Goal: Task Accomplishment & Management: Use online tool/utility

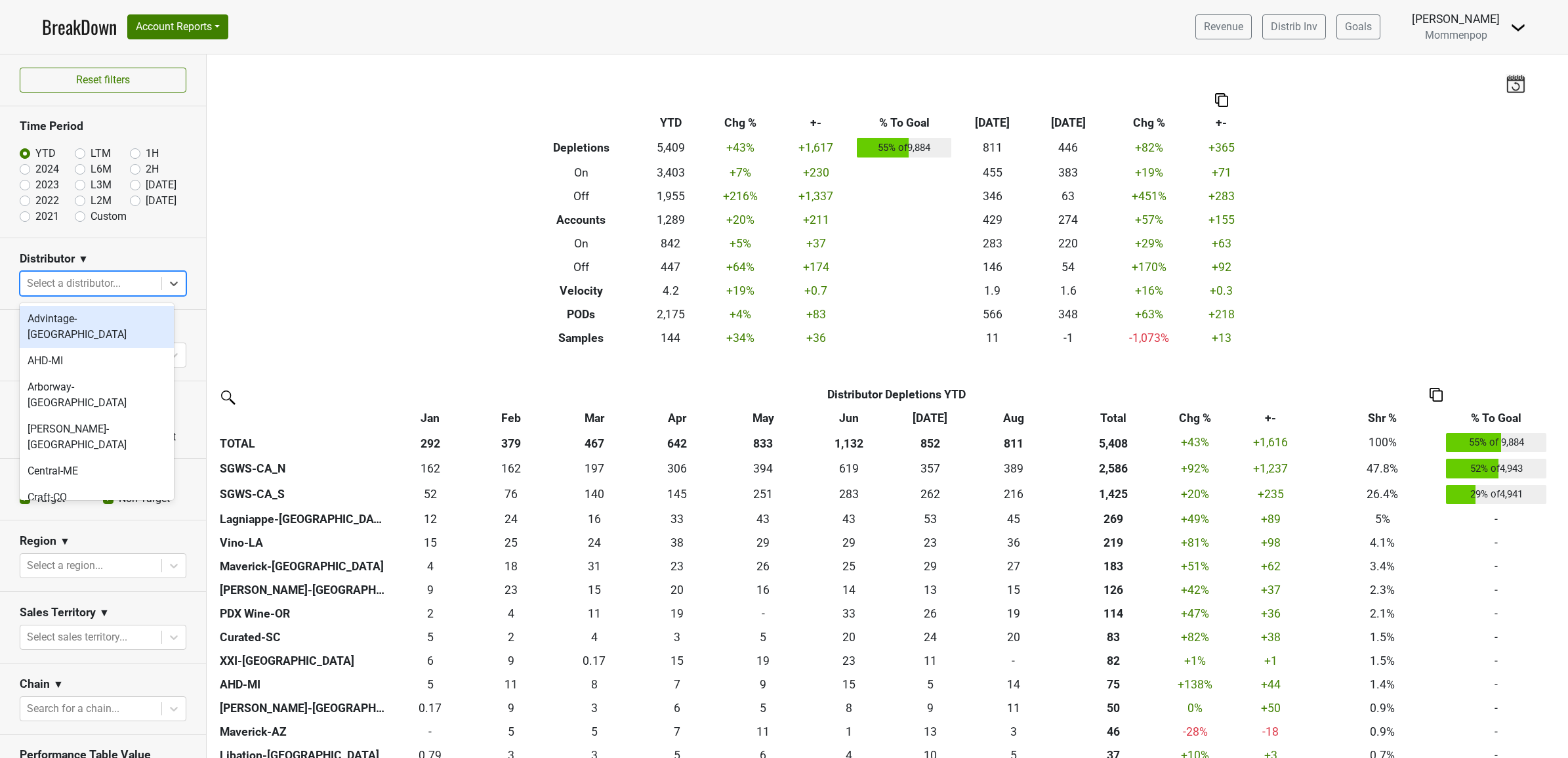
click at [89, 282] on div at bounding box center [90, 283] width 128 height 18
type input "ca"
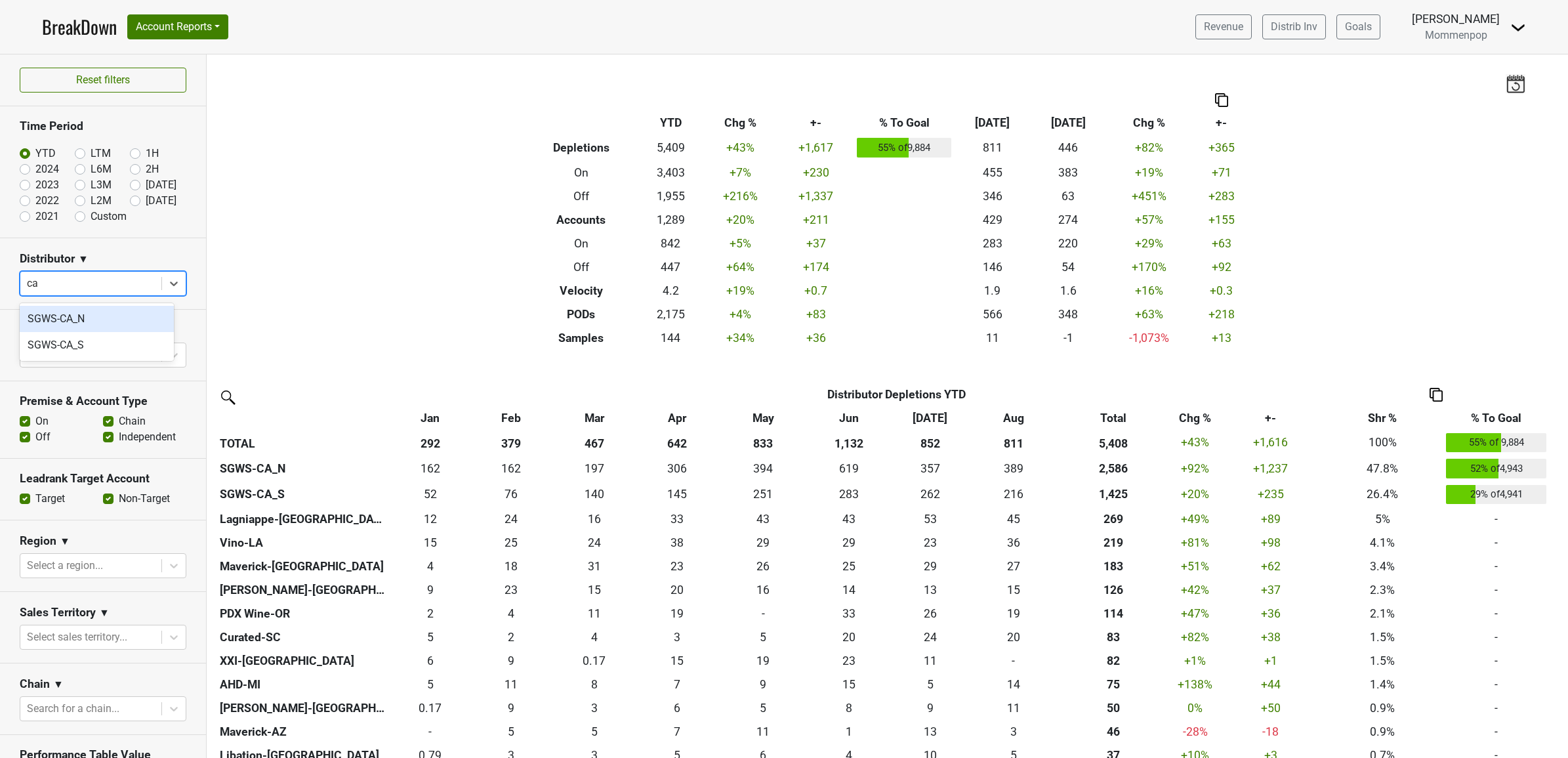
click at [84, 323] on div "SGWS-CA_N" at bounding box center [97, 319] width 155 height 26
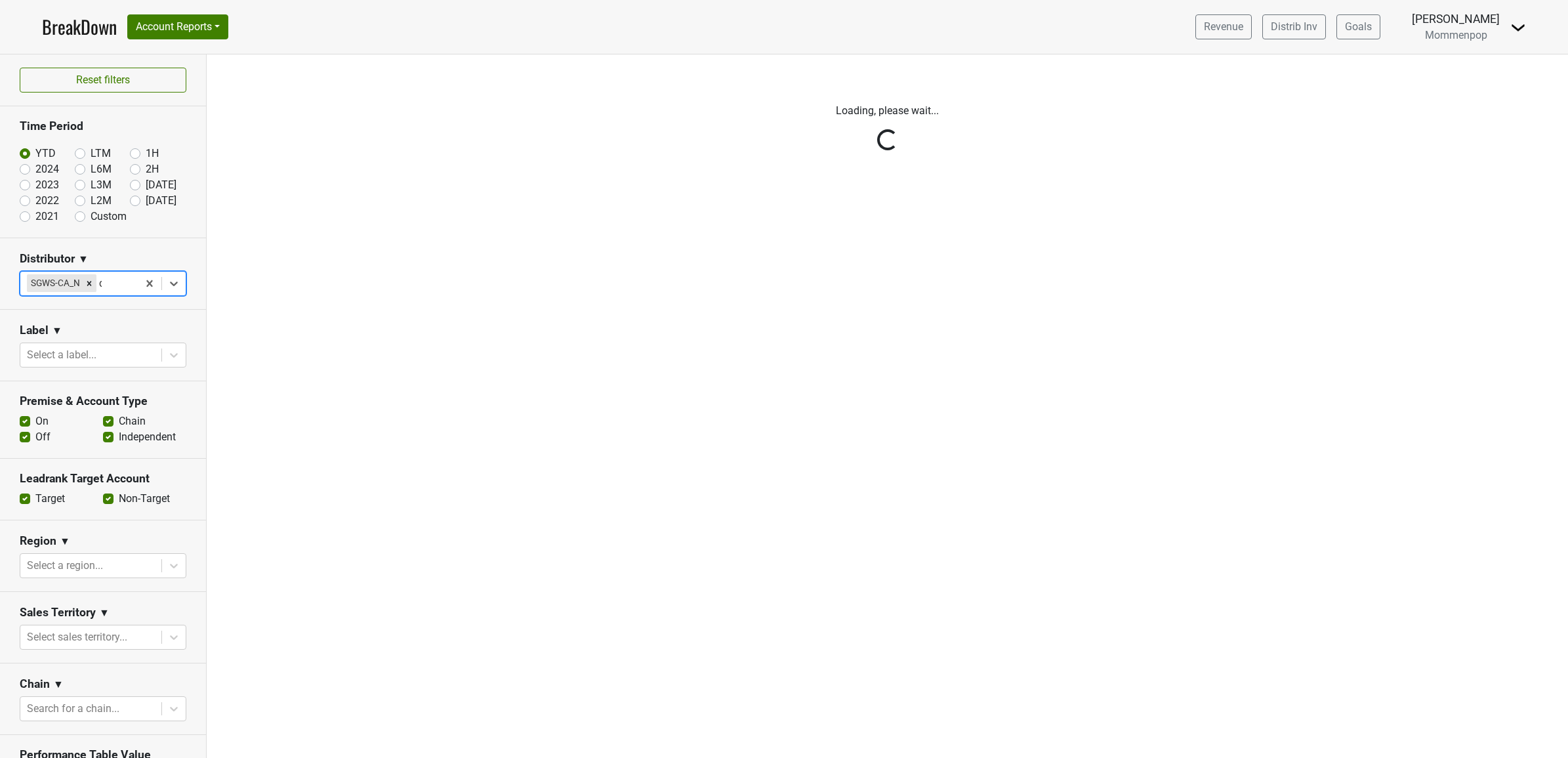
type input "ca"
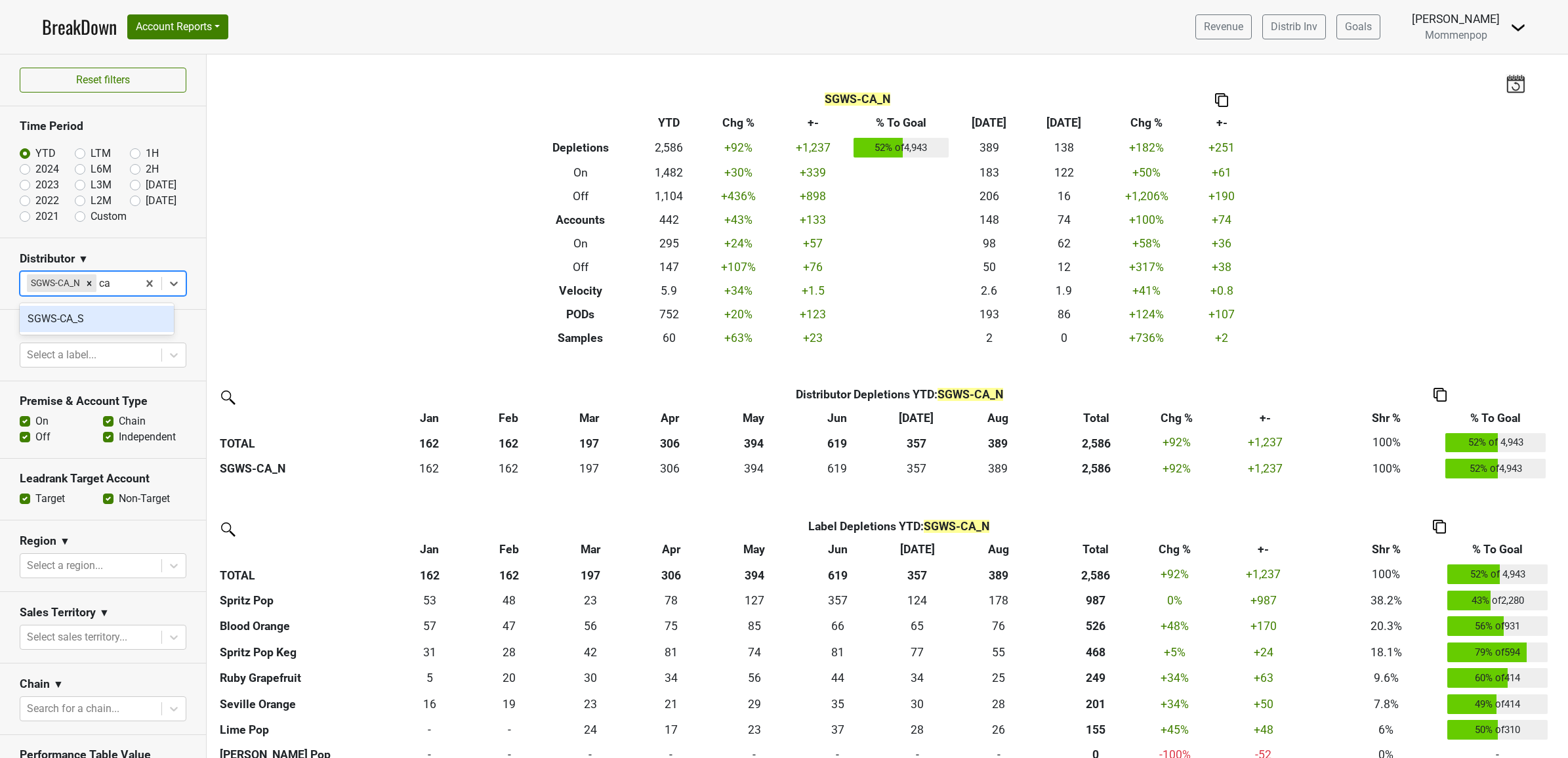
click at [85, 318] on div "SGWS-CA_S" at bounding box center [97, 319] width 155 height 26
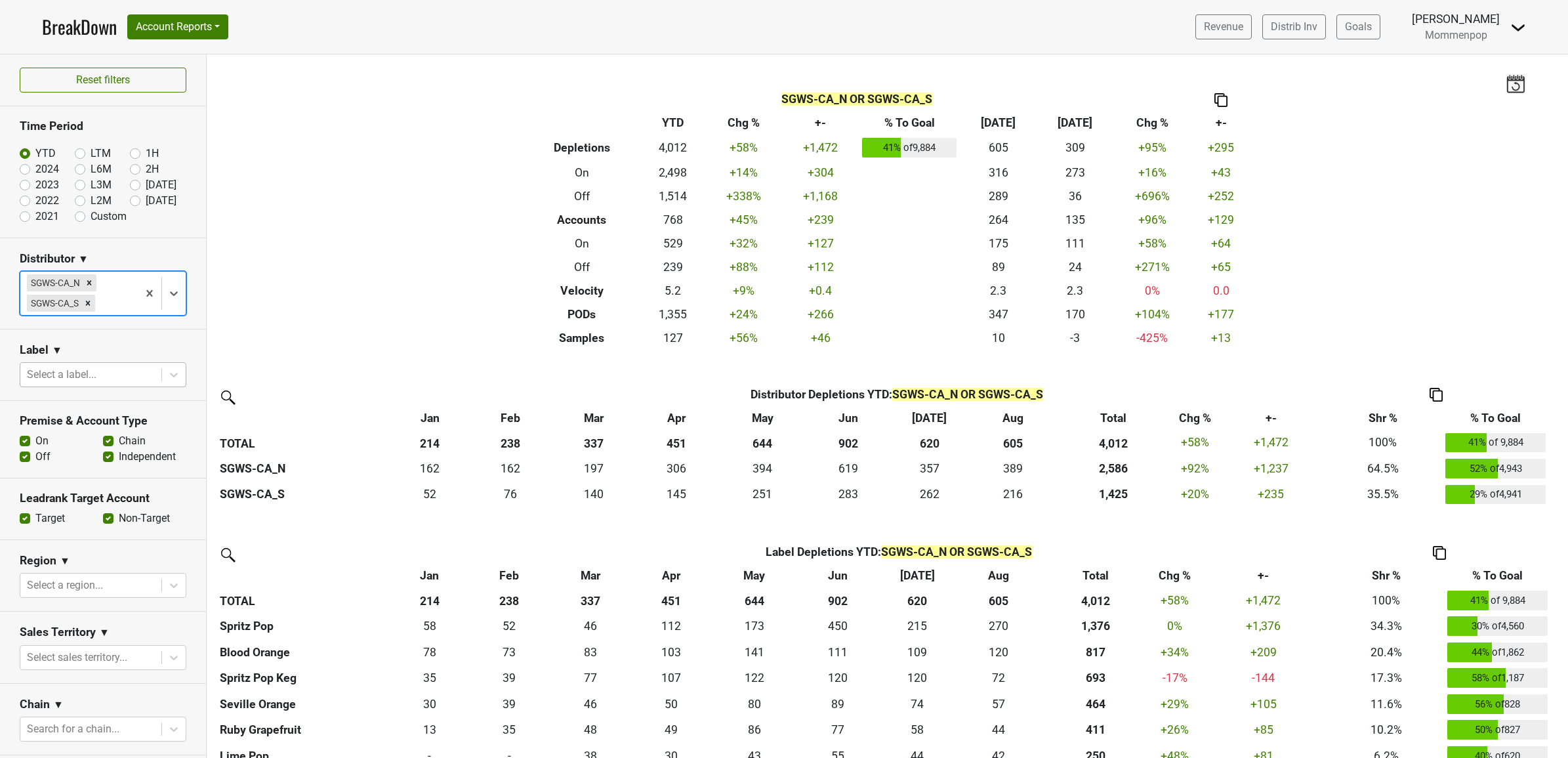
click at [86, 368] on div at bounding box center [90, 374] width 128 height 18
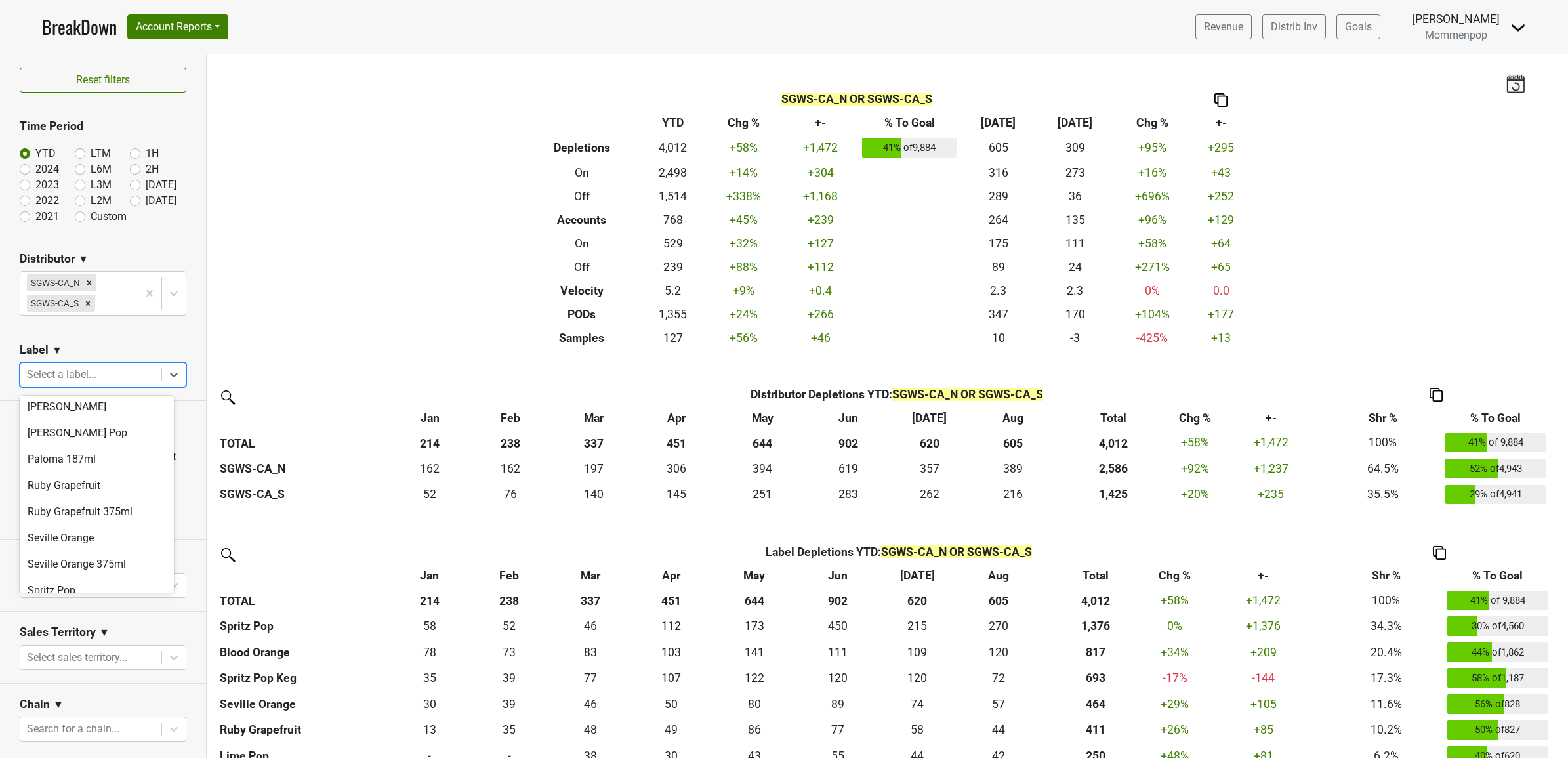
scroll to position [164, 0]
click at [61, 566] on div "Spritz Pop" at bounding box center [97, 562] width 155 height 26
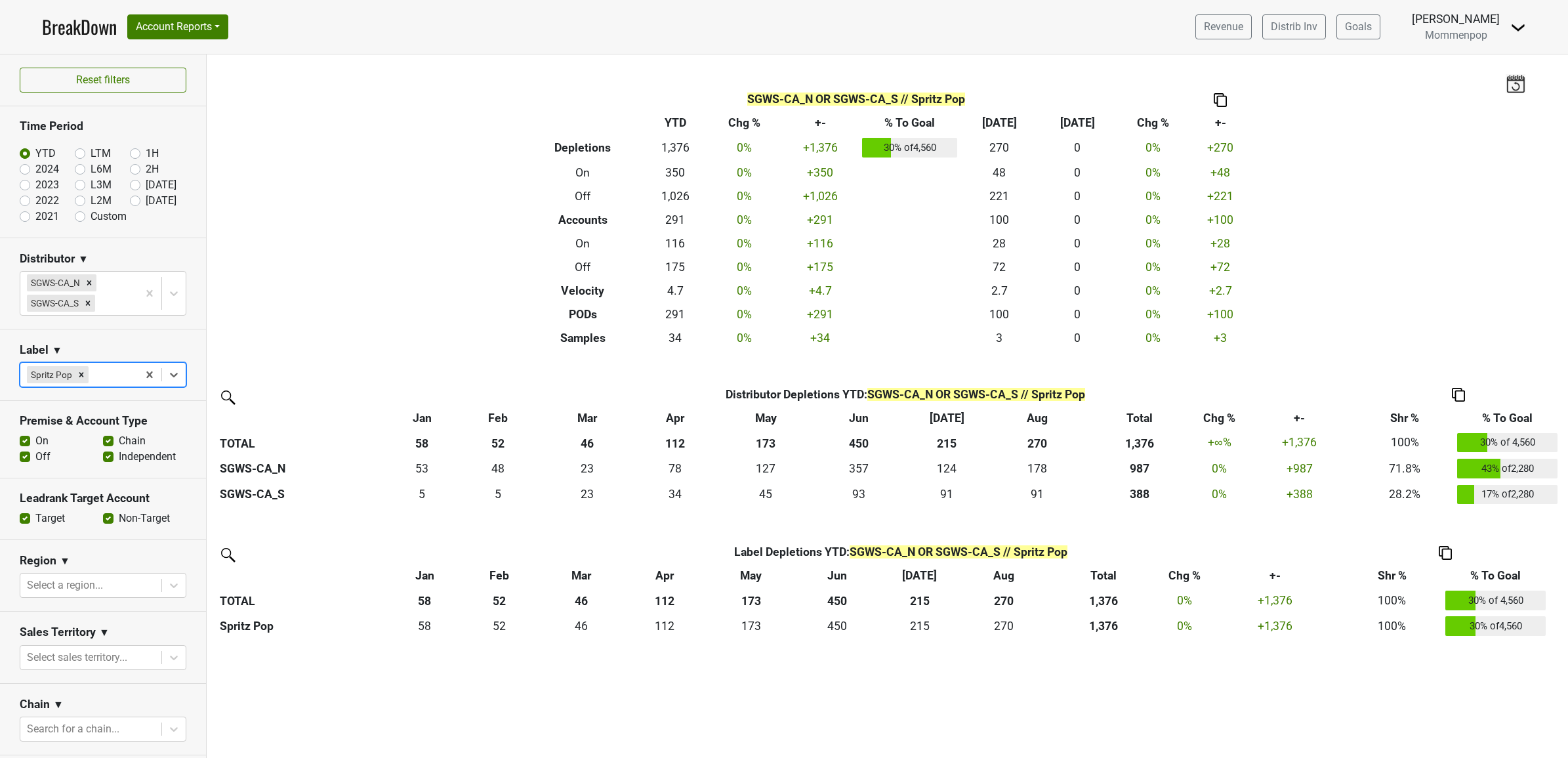
click at [1459, 209] on div "Filters SGWS-CA_N OR SGWS-CA_S // Spritz Pop Breakdown Type YTD Chg % +- % To G…" at bounding box center [887, 406] width 1361 height 703
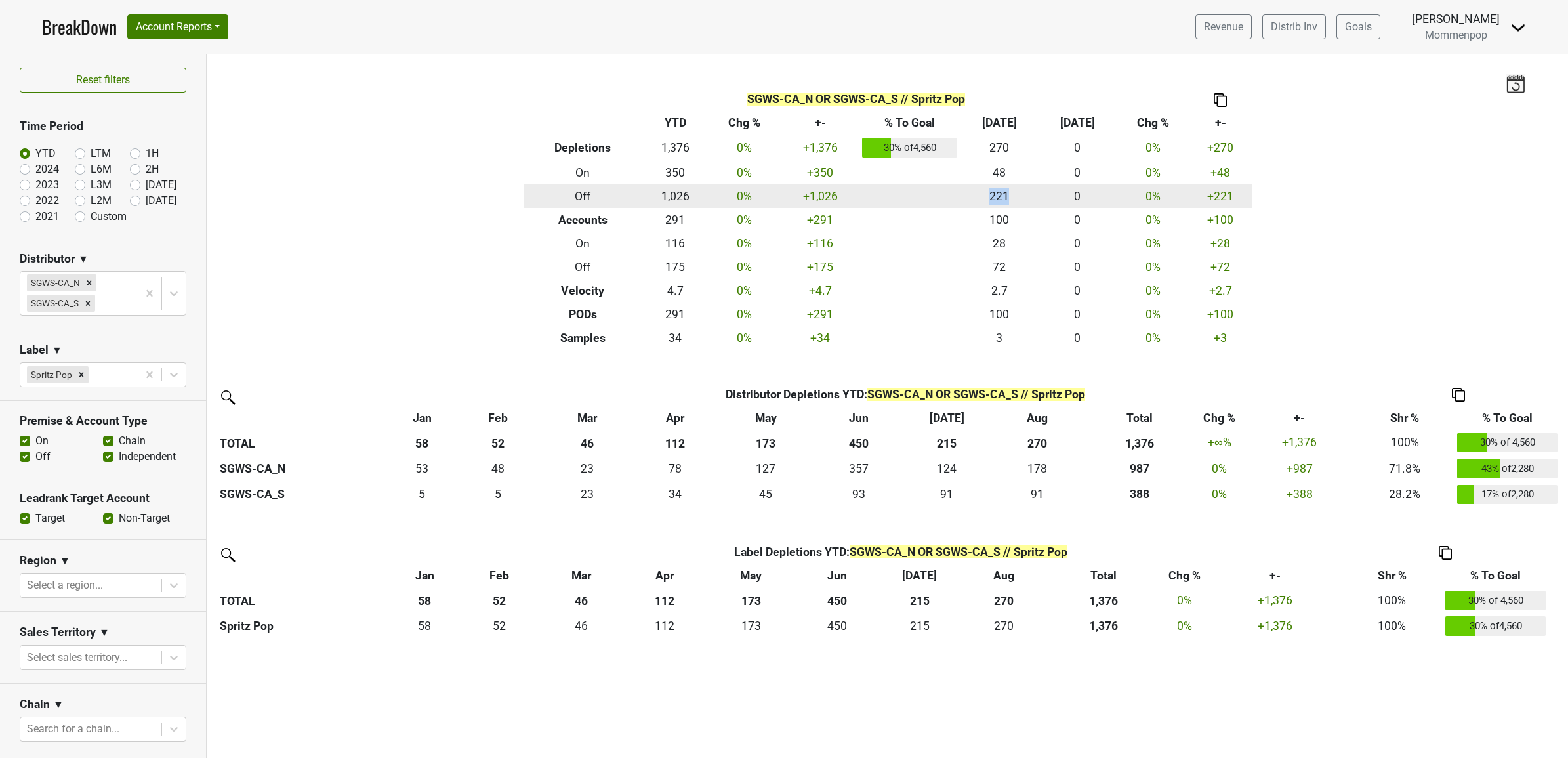
drag, startPoint x: 982, startPoint y: 197, endPoint x: 1005, endPoint y: 201, distance: 23.3
click at [1005, 201] on td "221" at bounding box center [999, 196] width 78 height 24
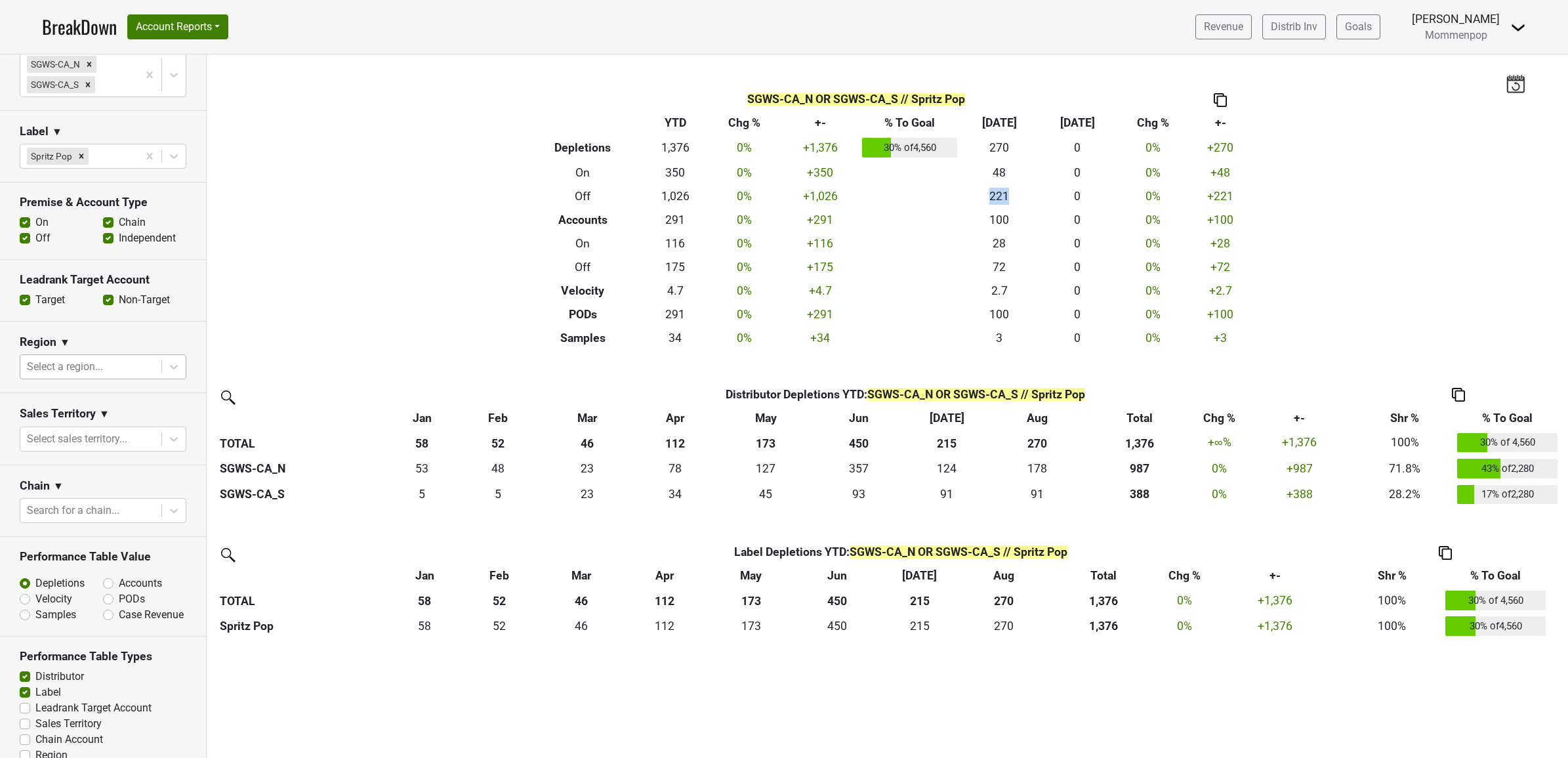
scroll to position [246, 0]
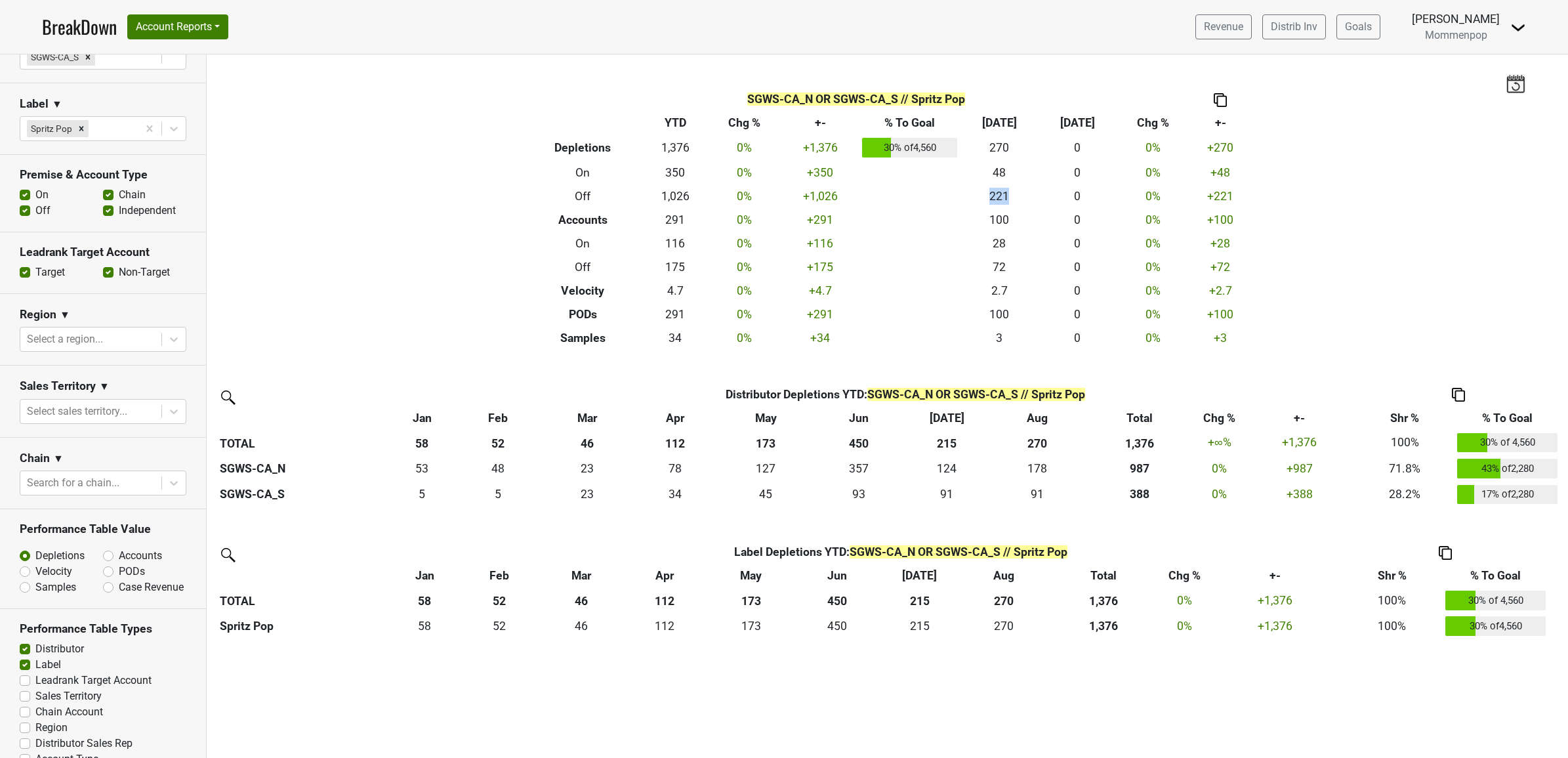
click at [125, 564] on label "Accounts" at bounding box center [140, 555] width 44 height 16
click at [125, 561] on input "Accounts" at bounding box center [142, 555] width 79 height 13
radio input "true"
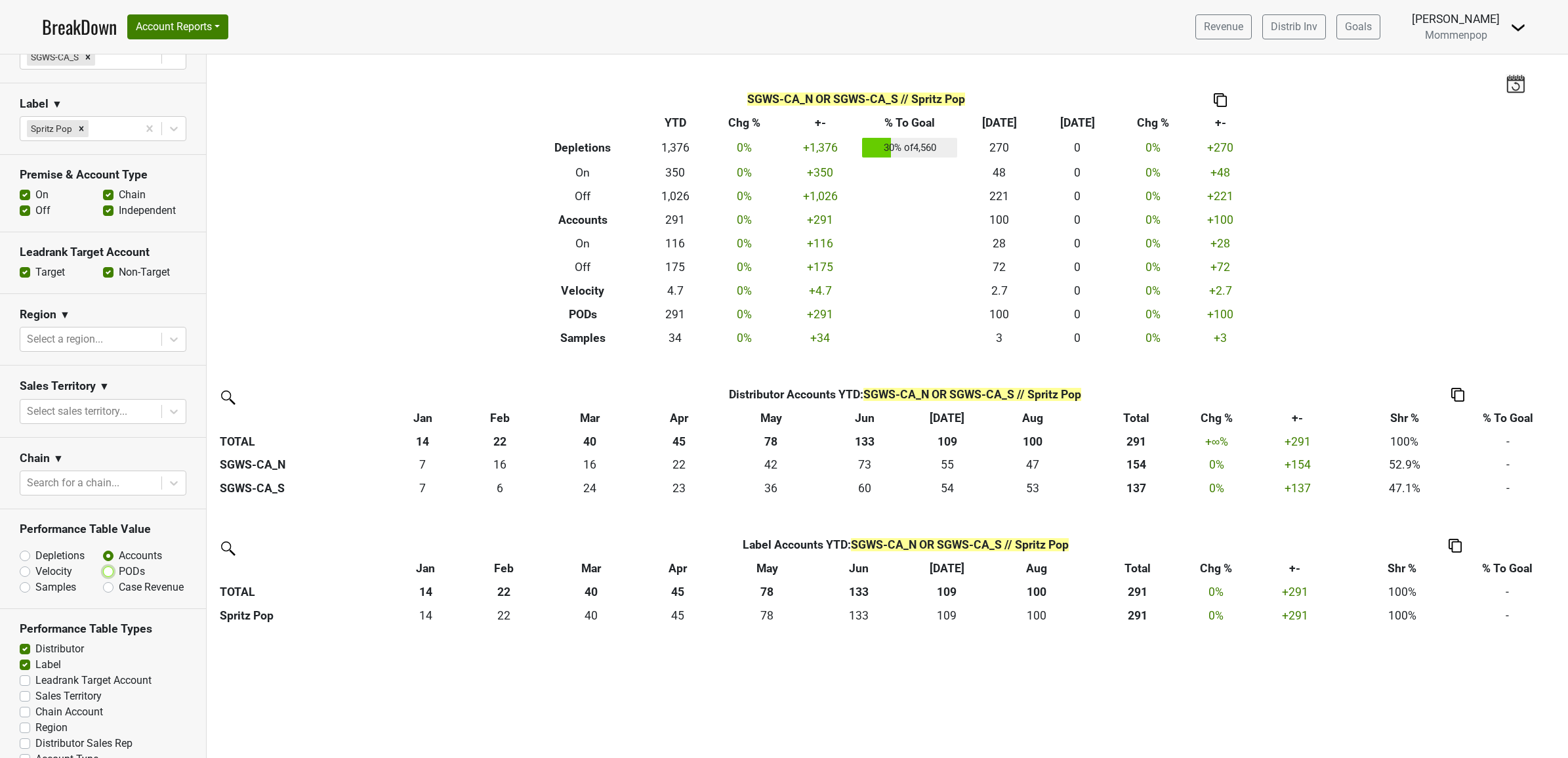
click at [108, 577] on input "PODs" at bounding box center [142, 570] width 79 height 13
radio input "true"
click at [50, 592] on label "Samples" at bounding box center [55, 587] width 41 height 16
click at [50, 592] on input "Samples" at bounding box center [59, 586] width 79 height 13
radio input "true"
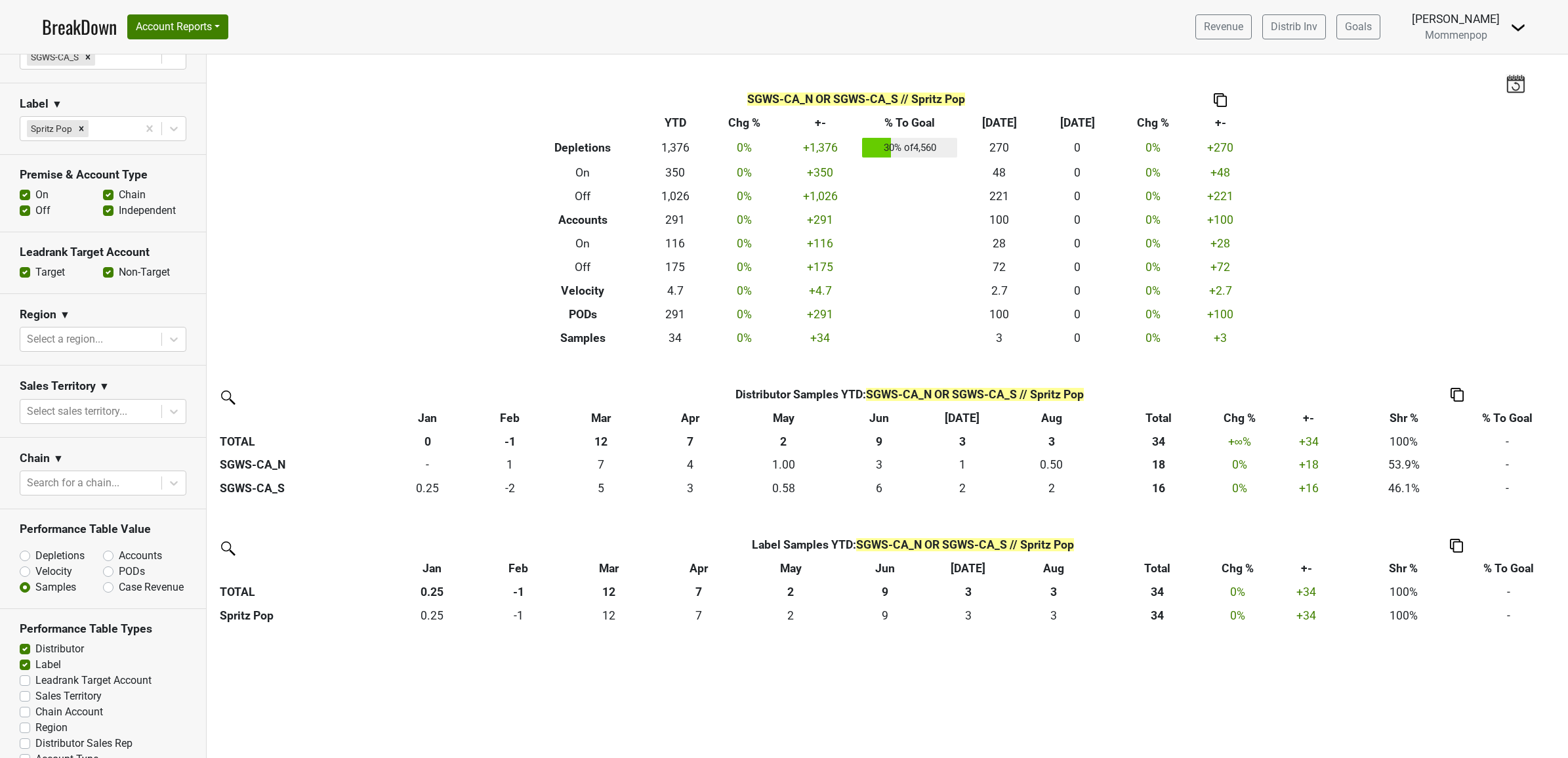
click at [44, 578] on label "Velocity" at bounding box center [54, 571] width 37 height 16
click at [44, 577] on input "Velocity" at bounding box center [59, 570] width 79 height 13
radio input "true"
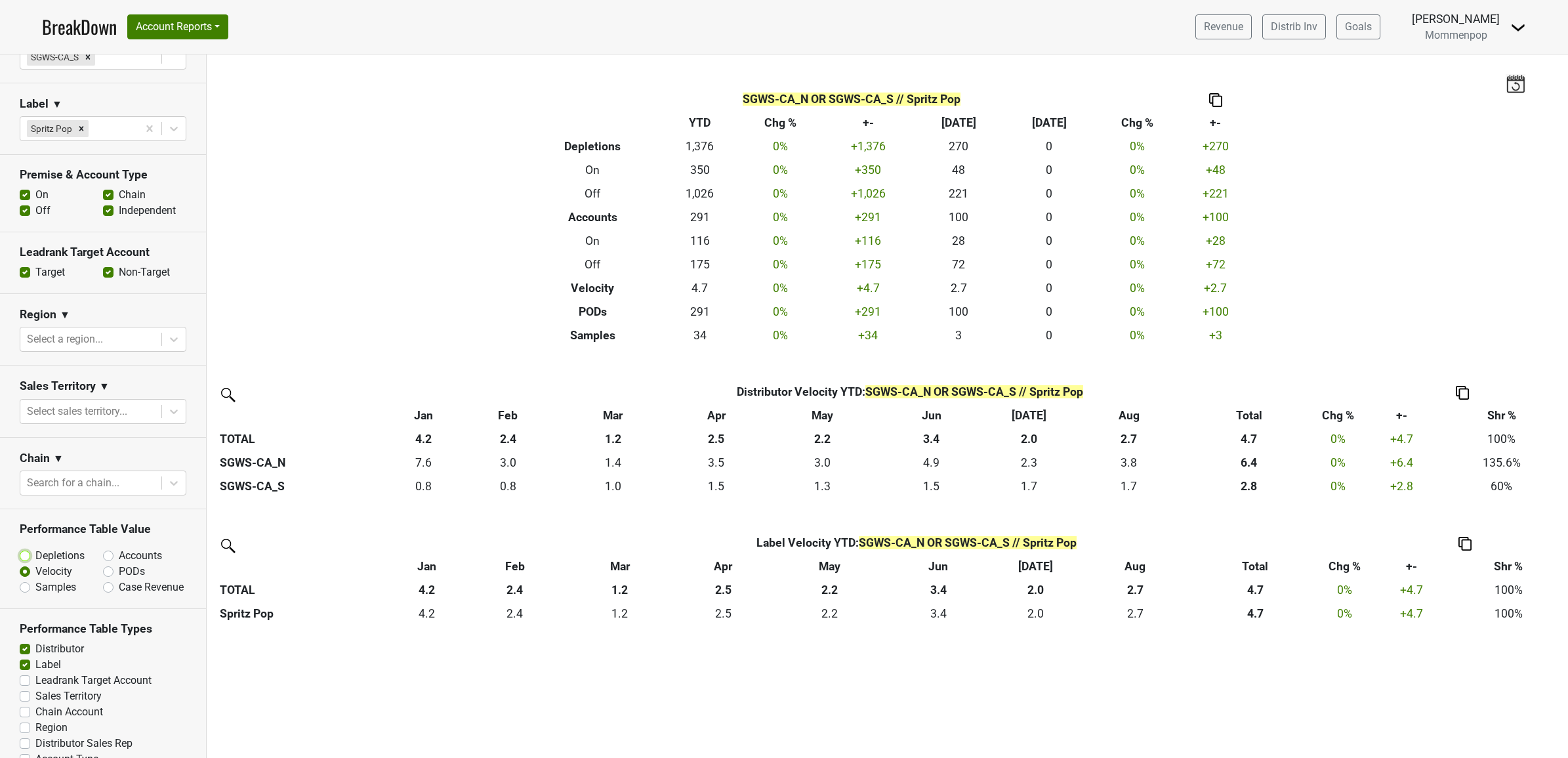
click at [33, 561] on input "Depletions" at bounding box center [59, 555] width 79 height 13
radio input "true"
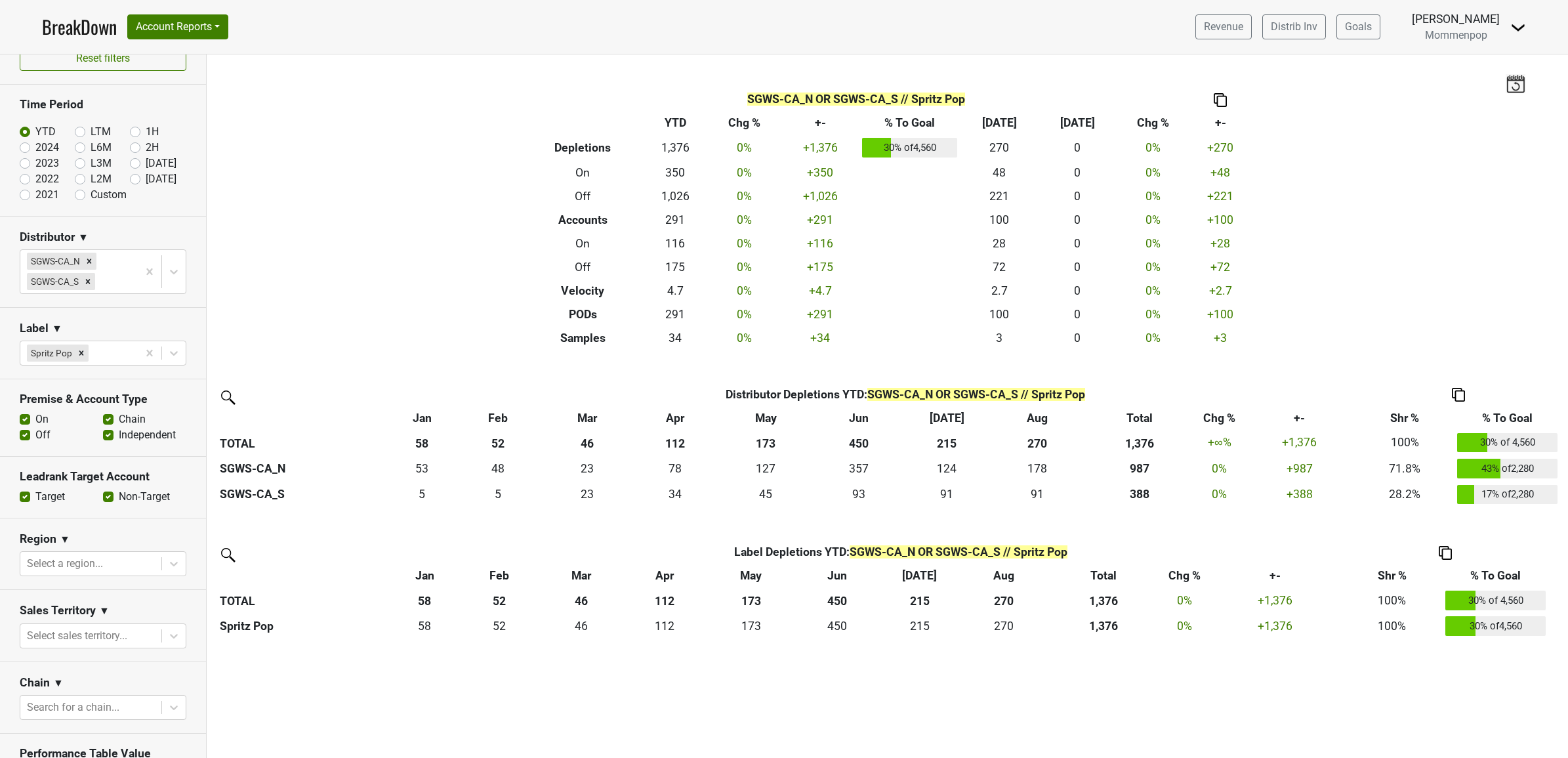
scroll to position [0, 0]
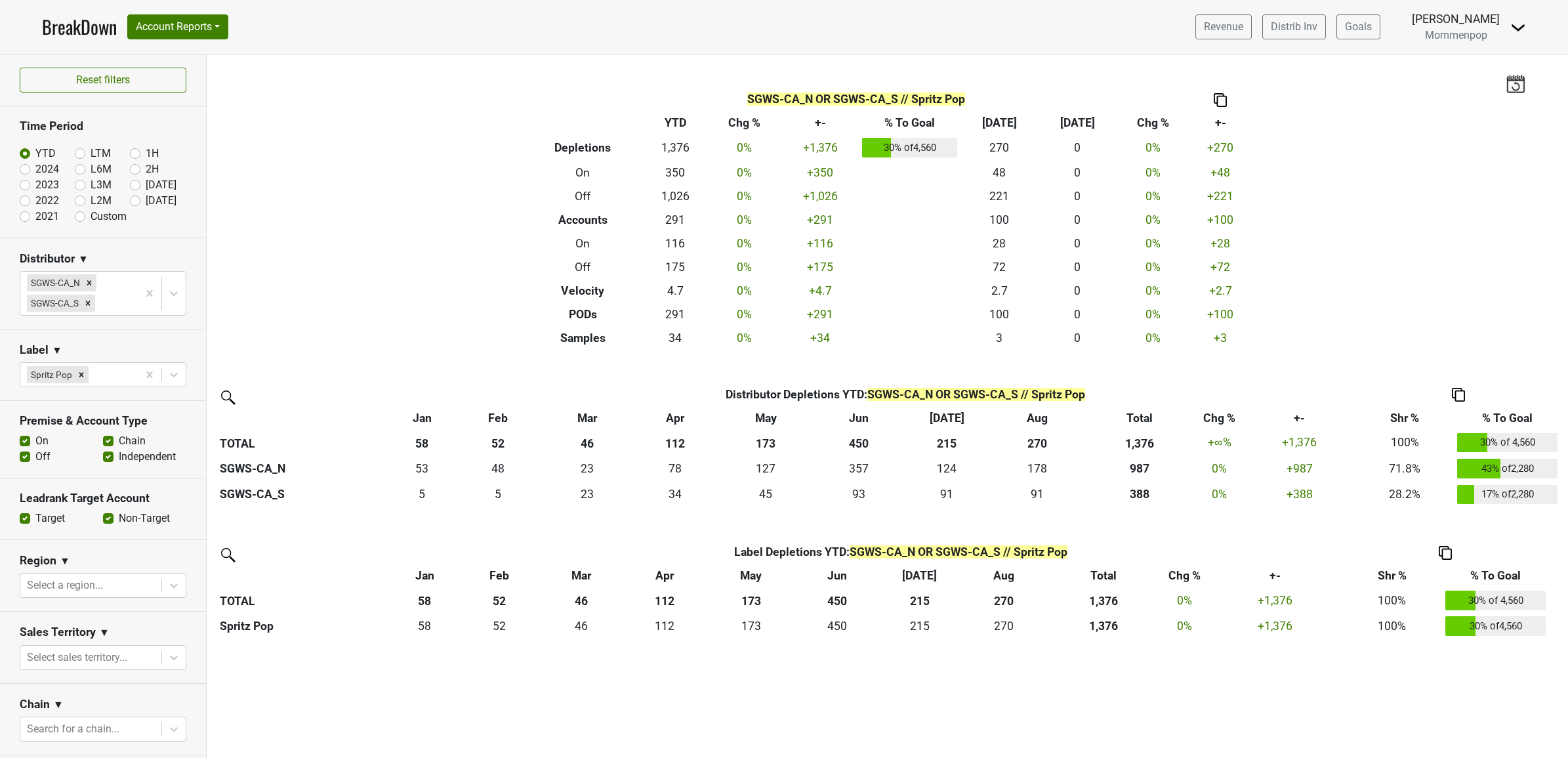
click at [90, 217] on label "Custom" at bounding box center [108, 216] width 36 height 16
click at [77, 217] on input "Custom" at bounding box center [101, 215] width 52 height 13
radio input "true"
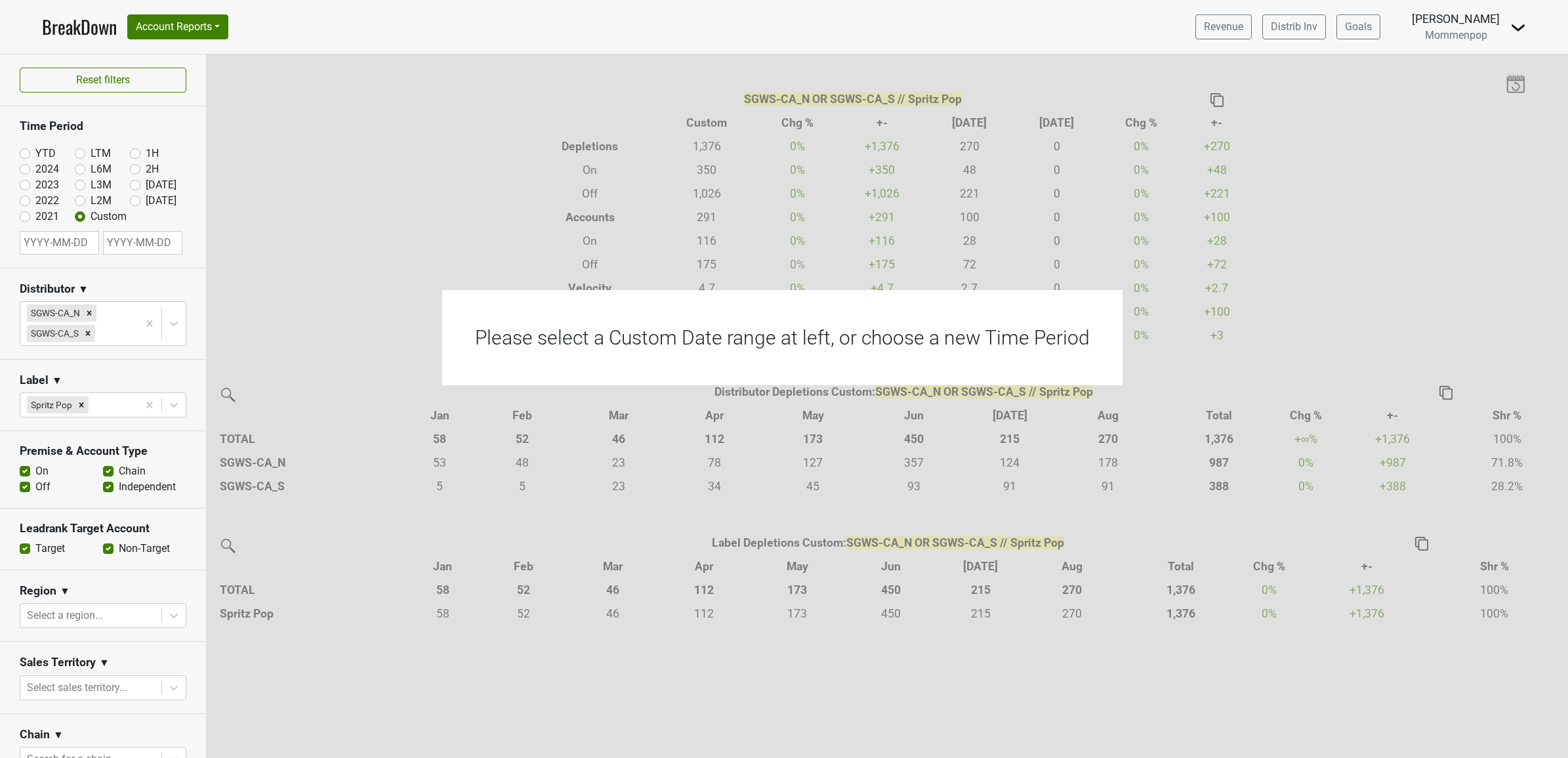
click at [66, 248] on input "text" at bounding box center [59, 243] width 79 height 24
select select "8"
select select "2025"
click at [61, 285] on select "January February March April May June July August September October November De…" at bounding box center [72, 285] width 55 height 13
select select "0"
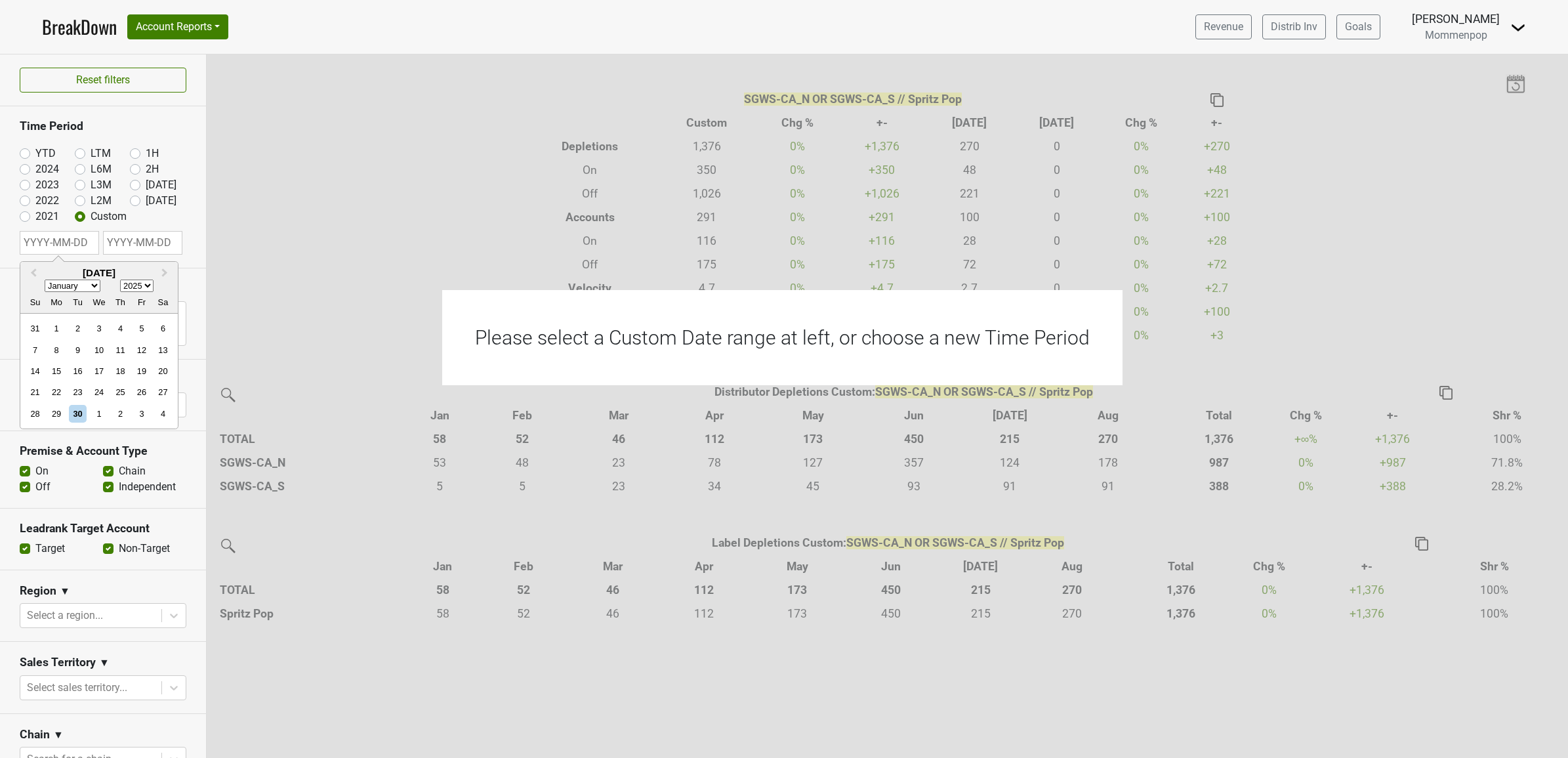
click at [44, 280] on select "January February March April May June July August September October November De…" at bounding box center [72, 285] width 55 height 13
click at [105, 328] on div "1" at bounding box center [99, 328] width 18 height 18
type input "2025-01-01"
click at [145, 248] on input "text" at bounding box center [142, 243] width 79 height 24
select select "8"
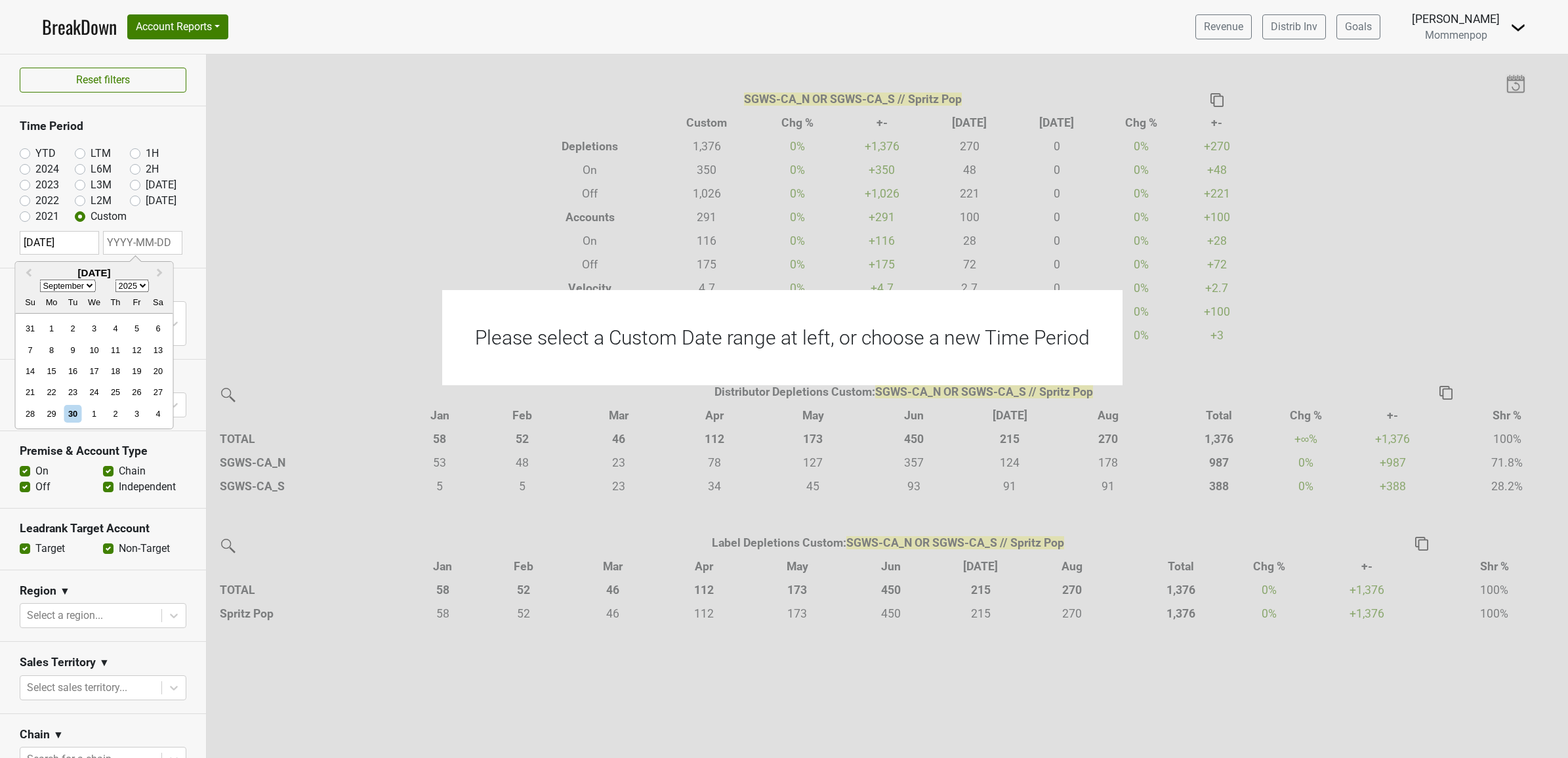
click at [79, 403] on div "28 29 30 1 2 3 4" at bounding box center [94, 413] width 149 height 21
click at [74, 410] on div "30" at bounding box center [72, 414] width 18 height 18
type input "2025-09-30"
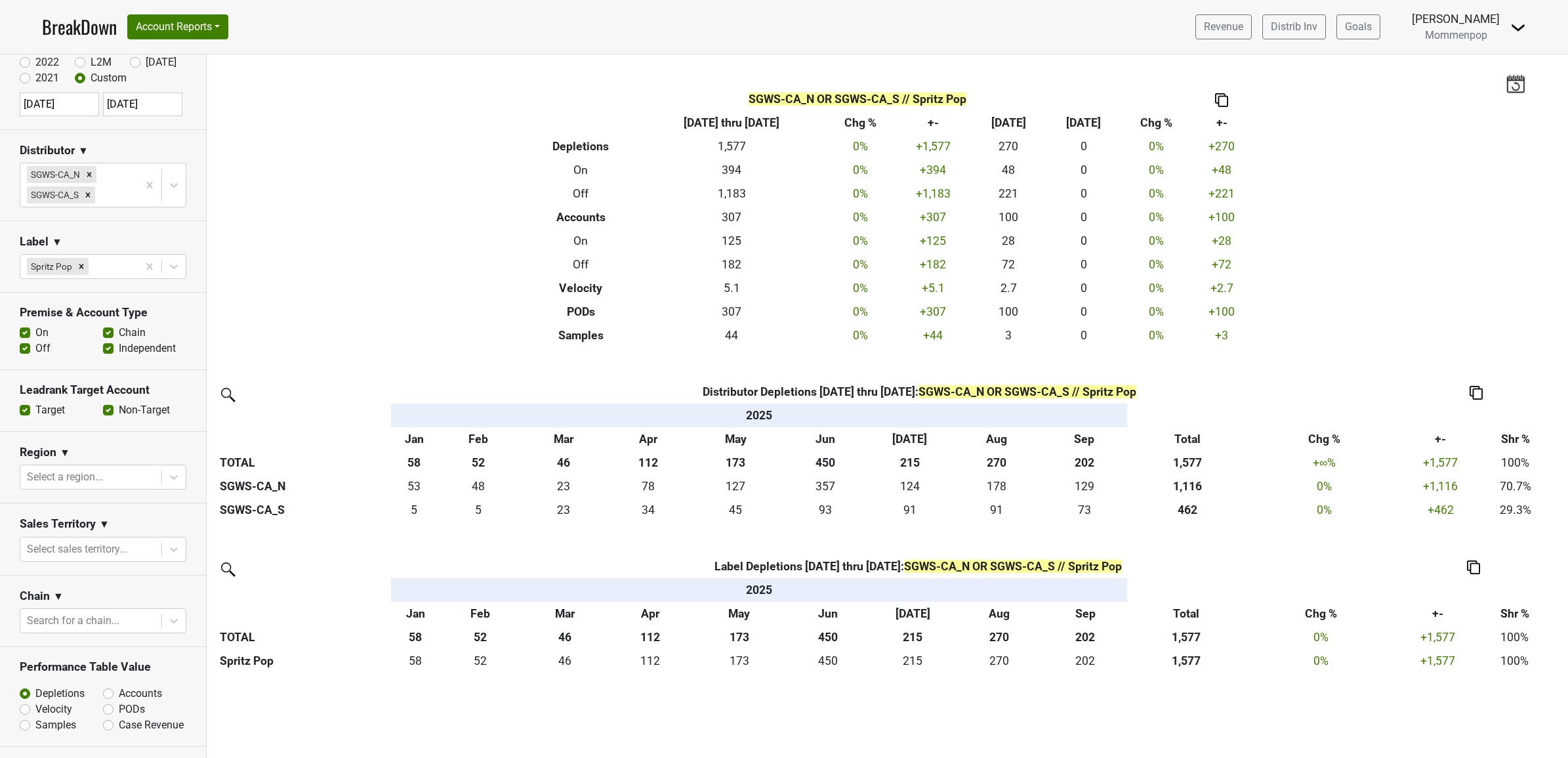
scroll to position [164, 0]
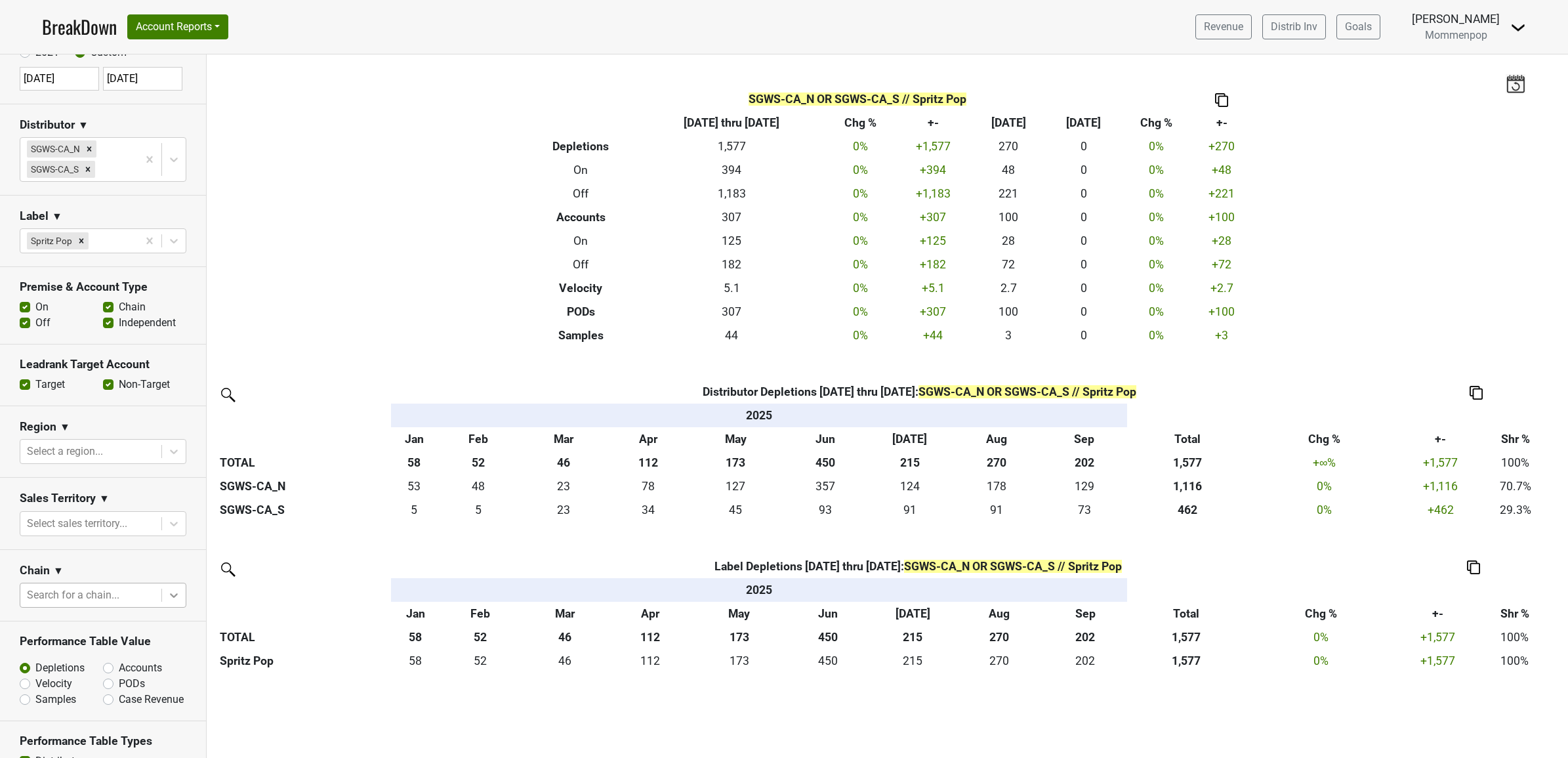
click at [172, 598] on div at bounding box center [174, 595] width 24 height 24
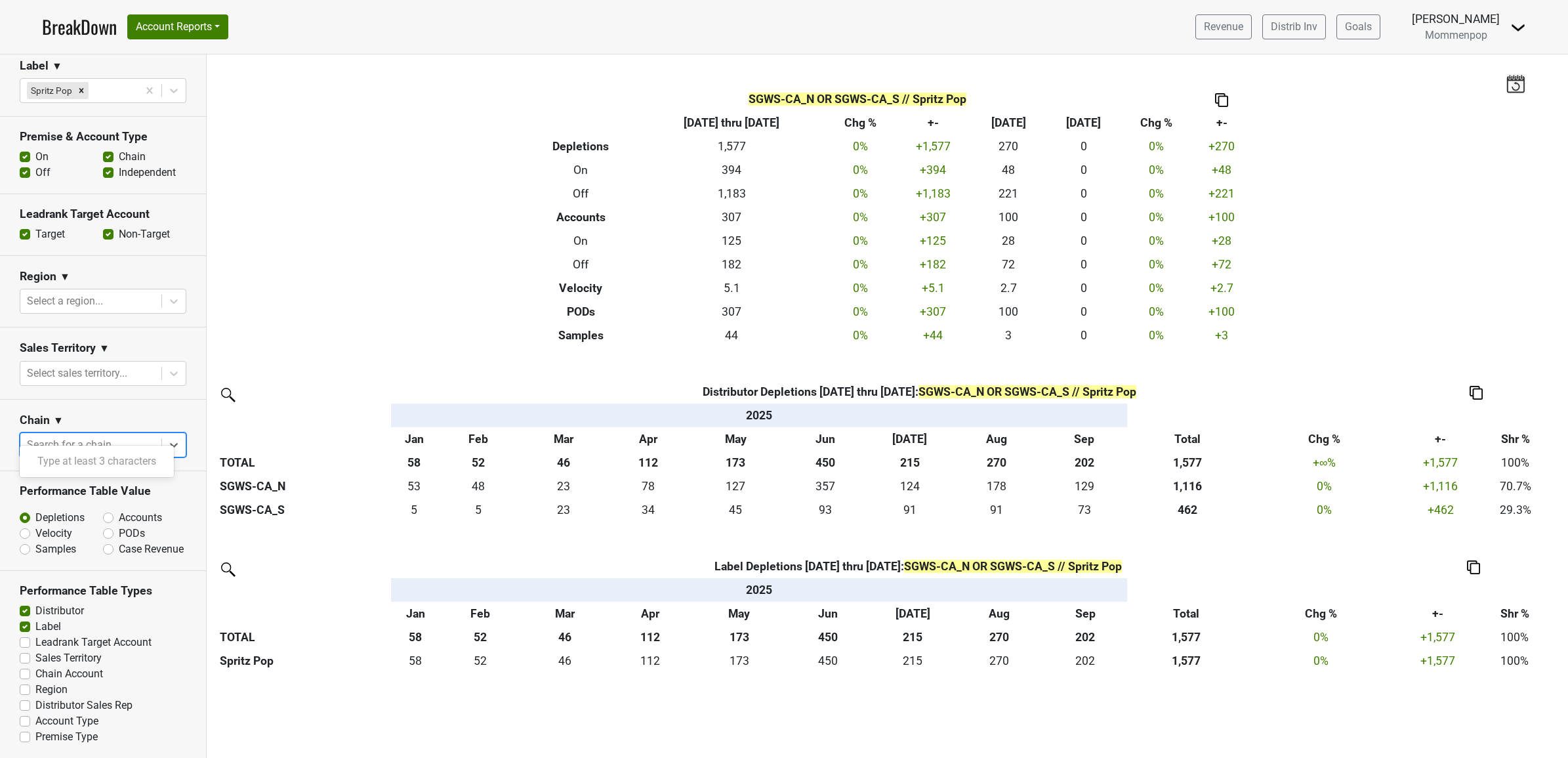
scroll to position [0, 0]
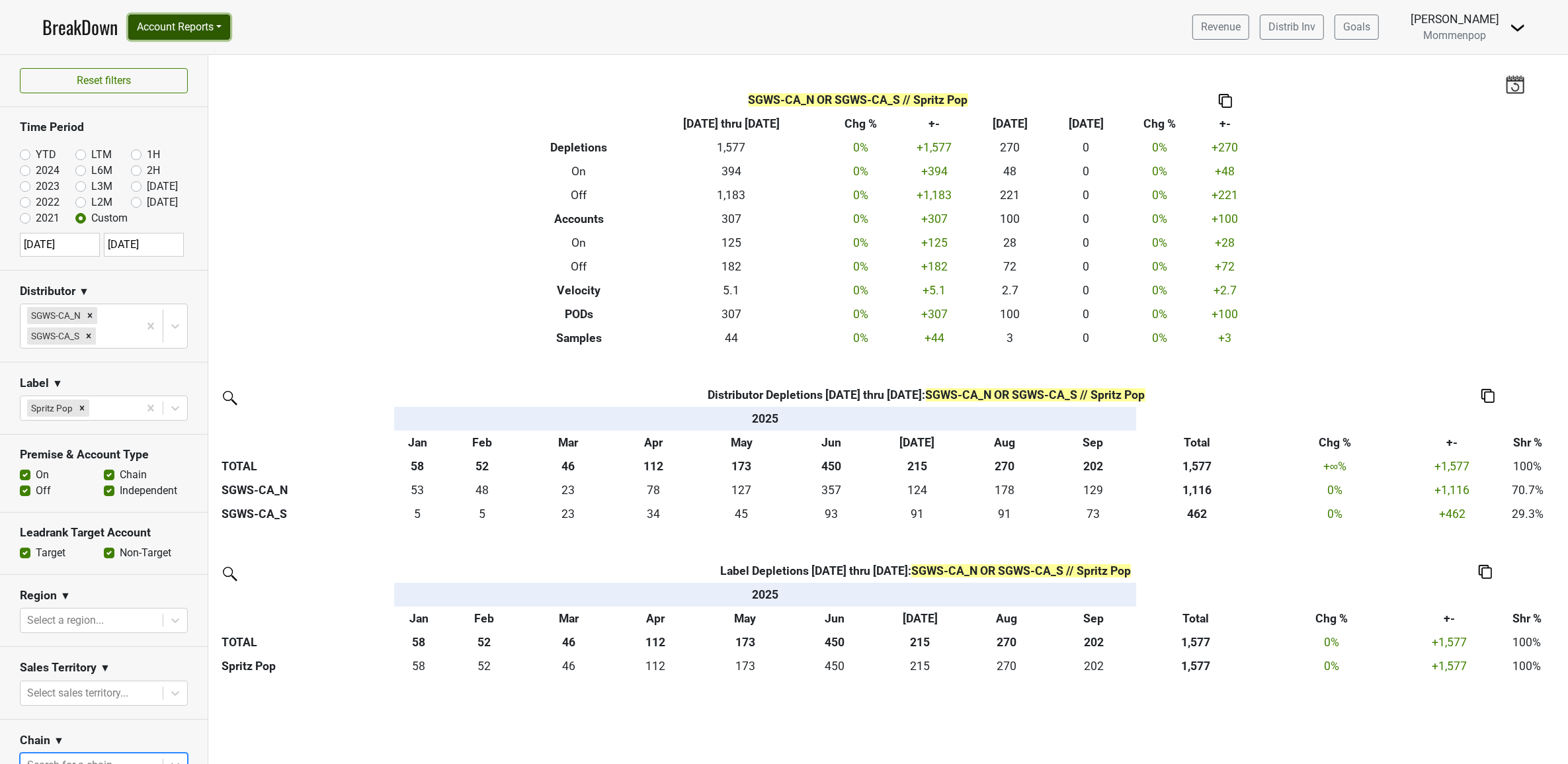
click at [226, 31] on button "Account Reports" at bounding box center [179, 28] width 102 height 25
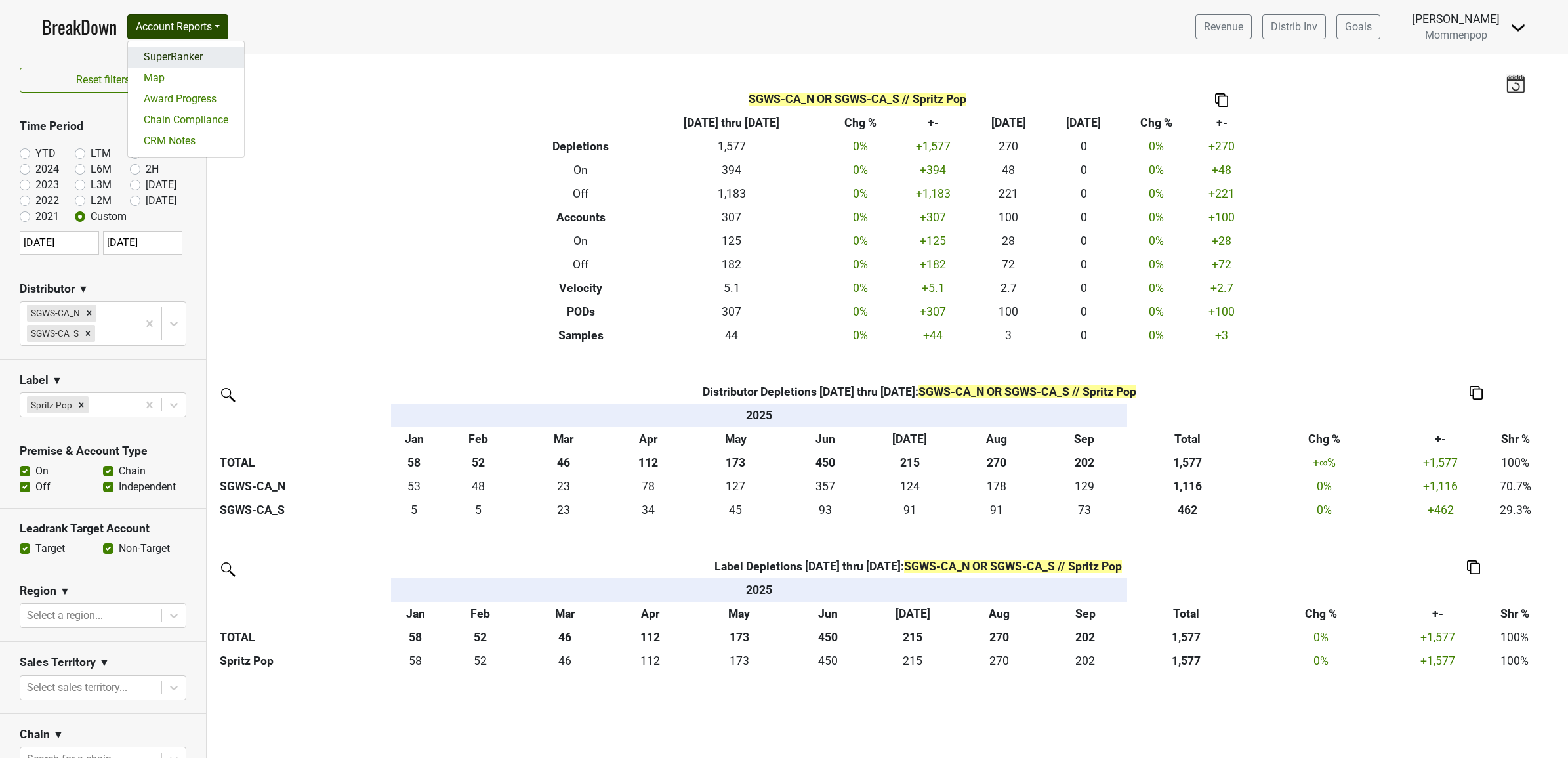
click at [201, 54] on link "SuperRanker" at bounding box center [186, 57] width 116 height 21
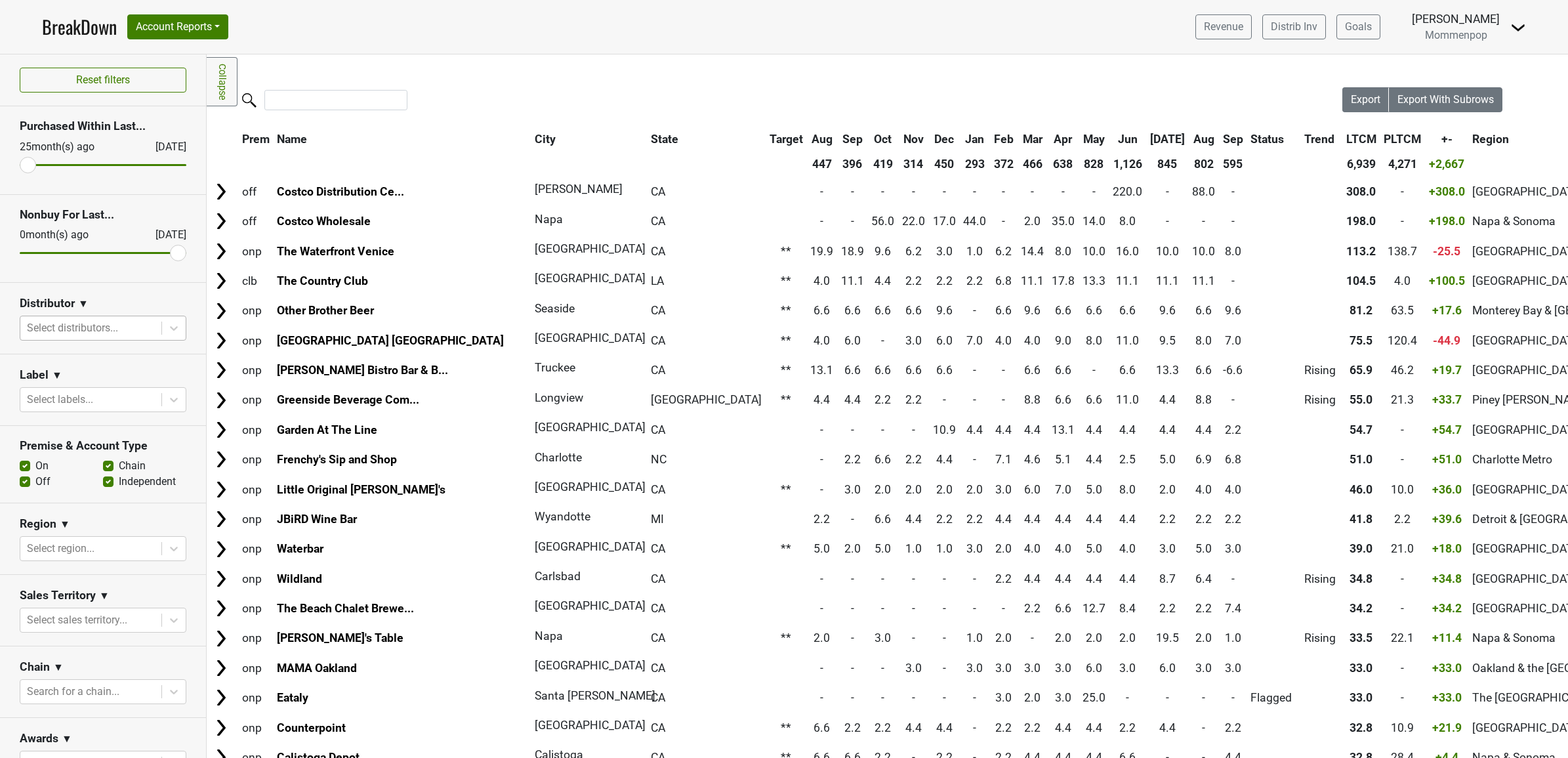
click at [69, 333] on div at bounding box center [90, 328] width 128 height 18
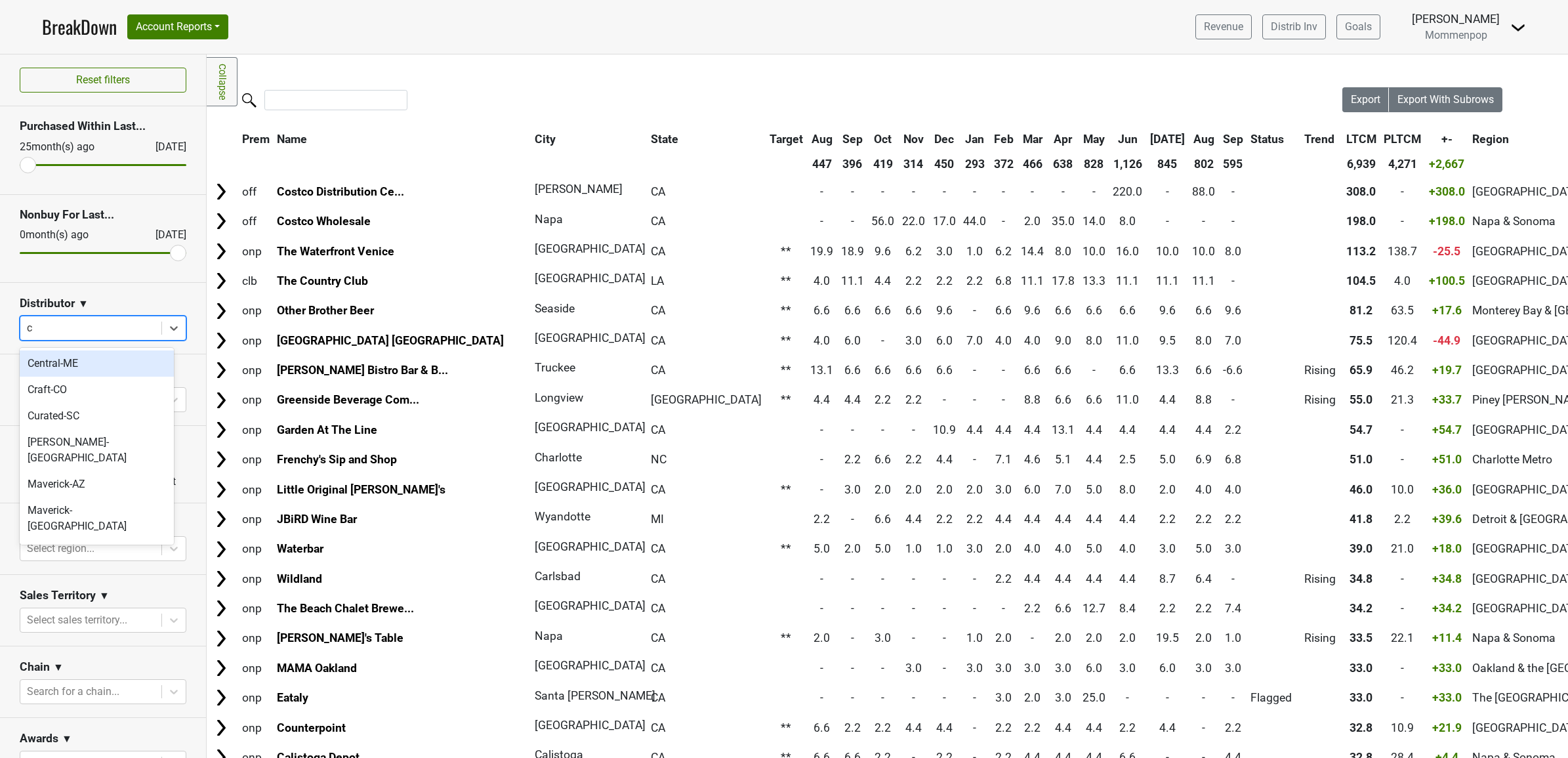
type input "ca"
click at [61, 363] on div "SGWS-CA_N" at bounding box center [97, 363] width 155 height 26
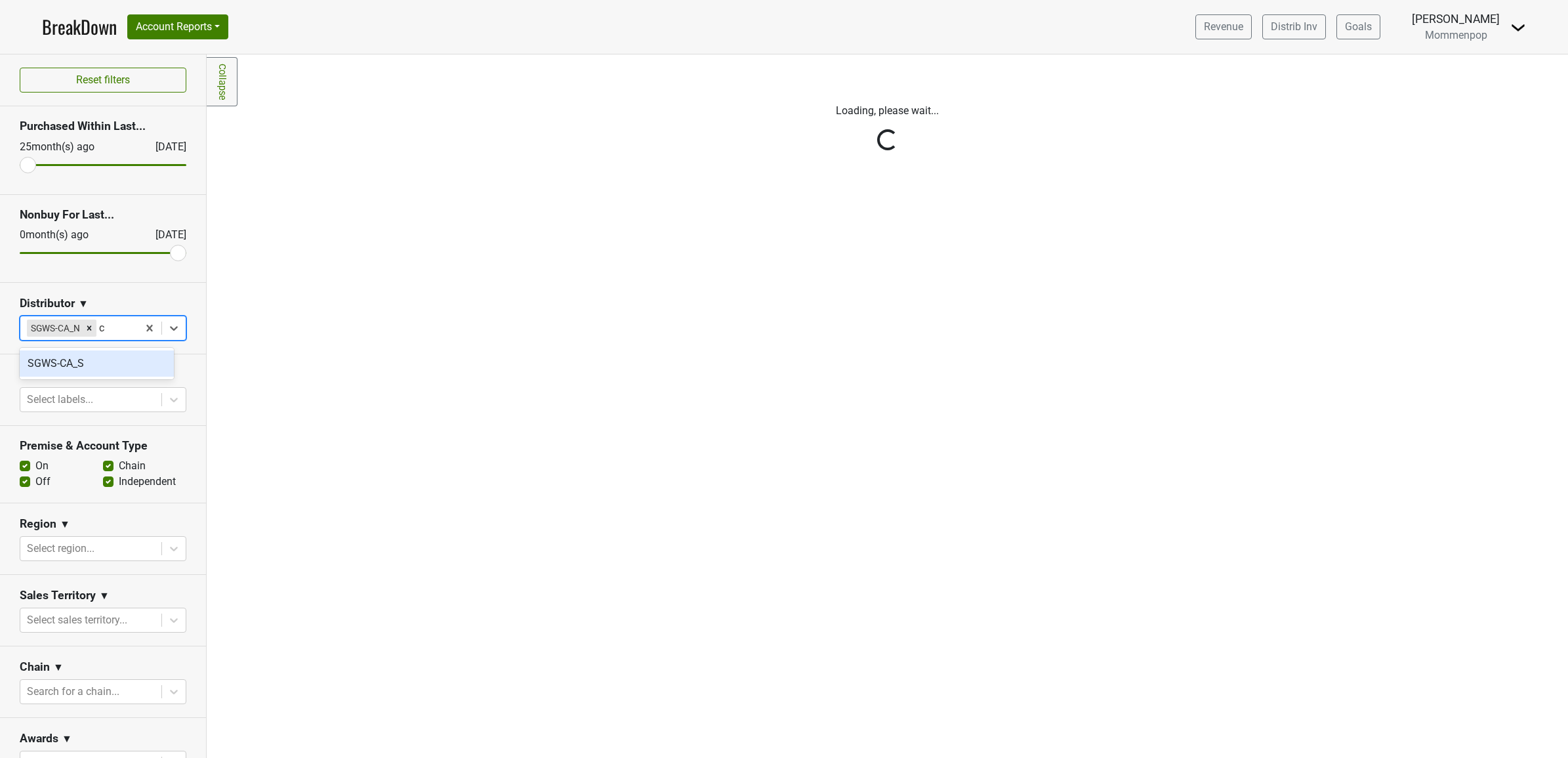
type input "ca"
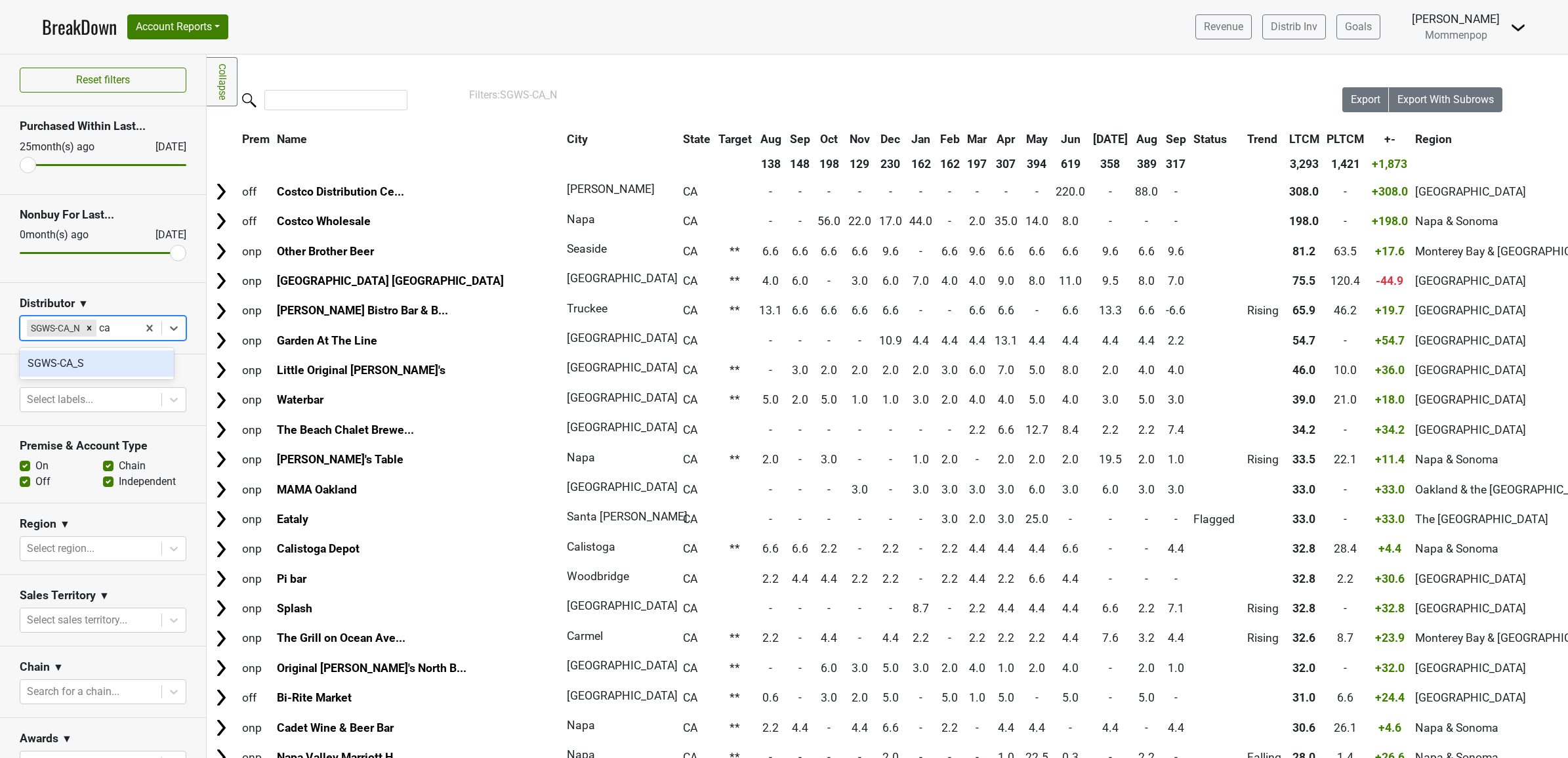
click at [67, 375] on div "SGWS-CA_S" at bounding box center [97, 363] width 155 height 26
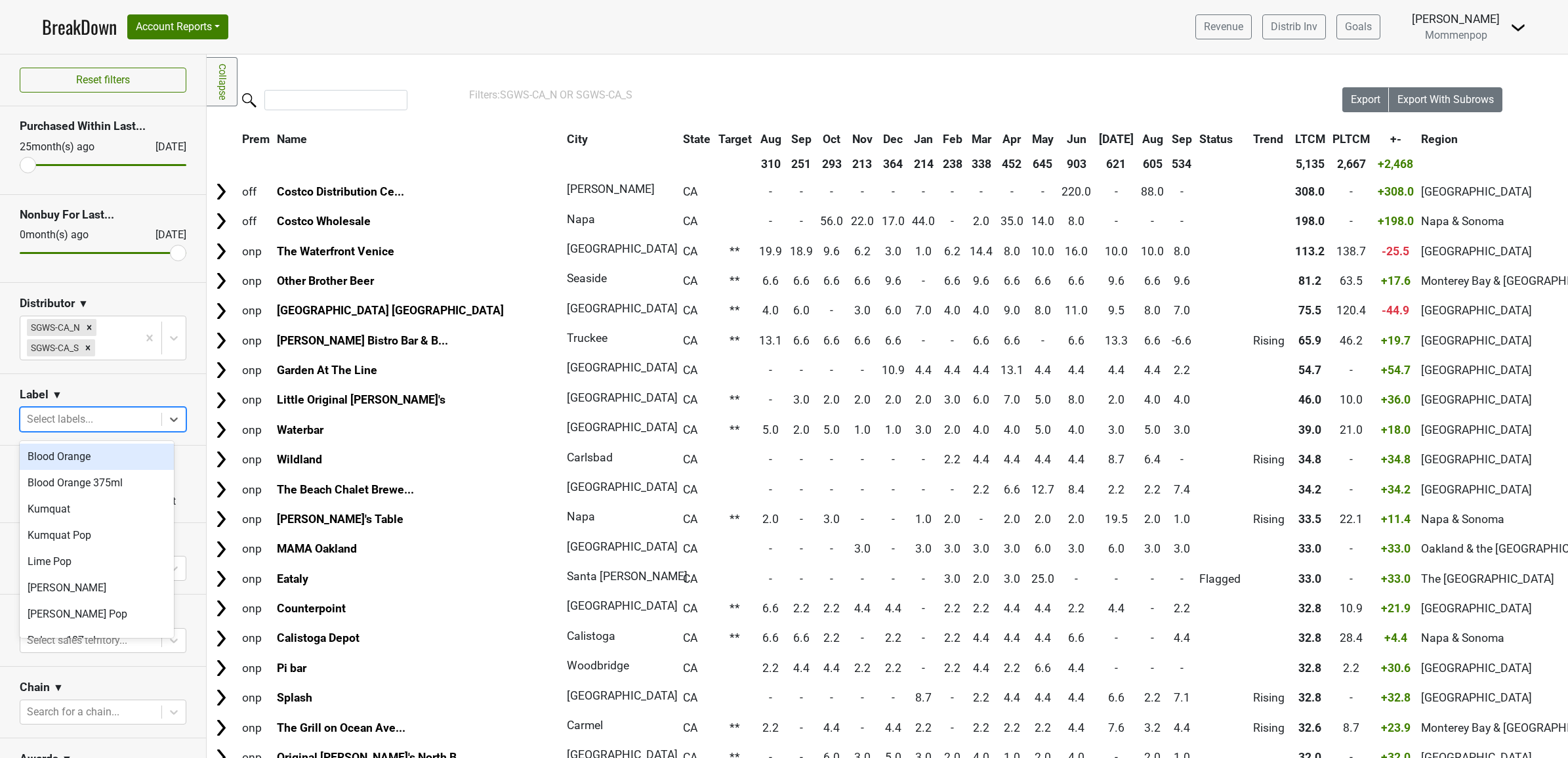
click at [85, 424] on div at bounding box center [90, 419] width 128 height 18
type input "s"
click at [73, 510] on div "Spritz Pop" at bounding box center [97, 509] width 155 height 26
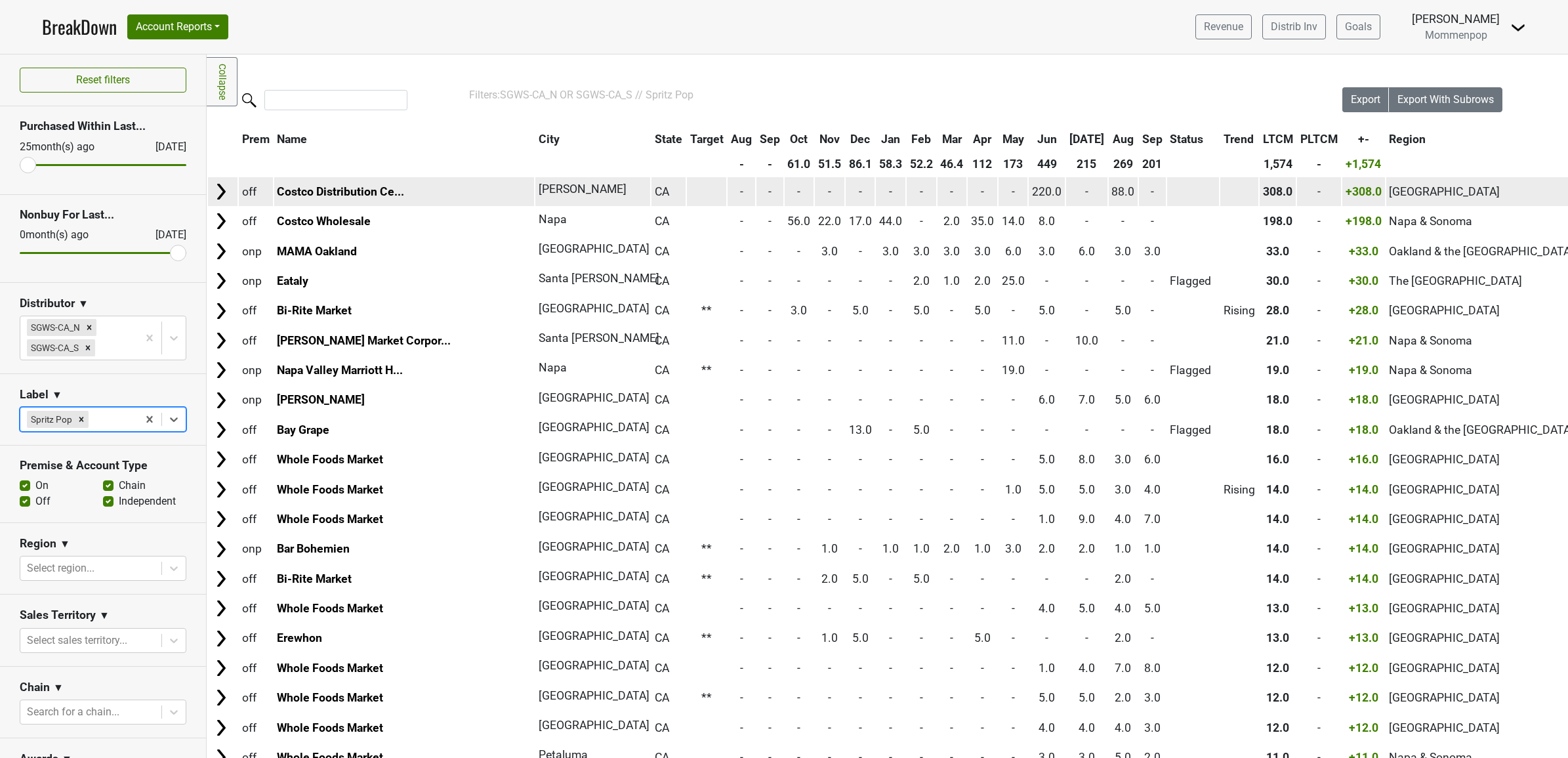
click at [220, 189] on img at bounding box center [221, 192] width 20 height 20
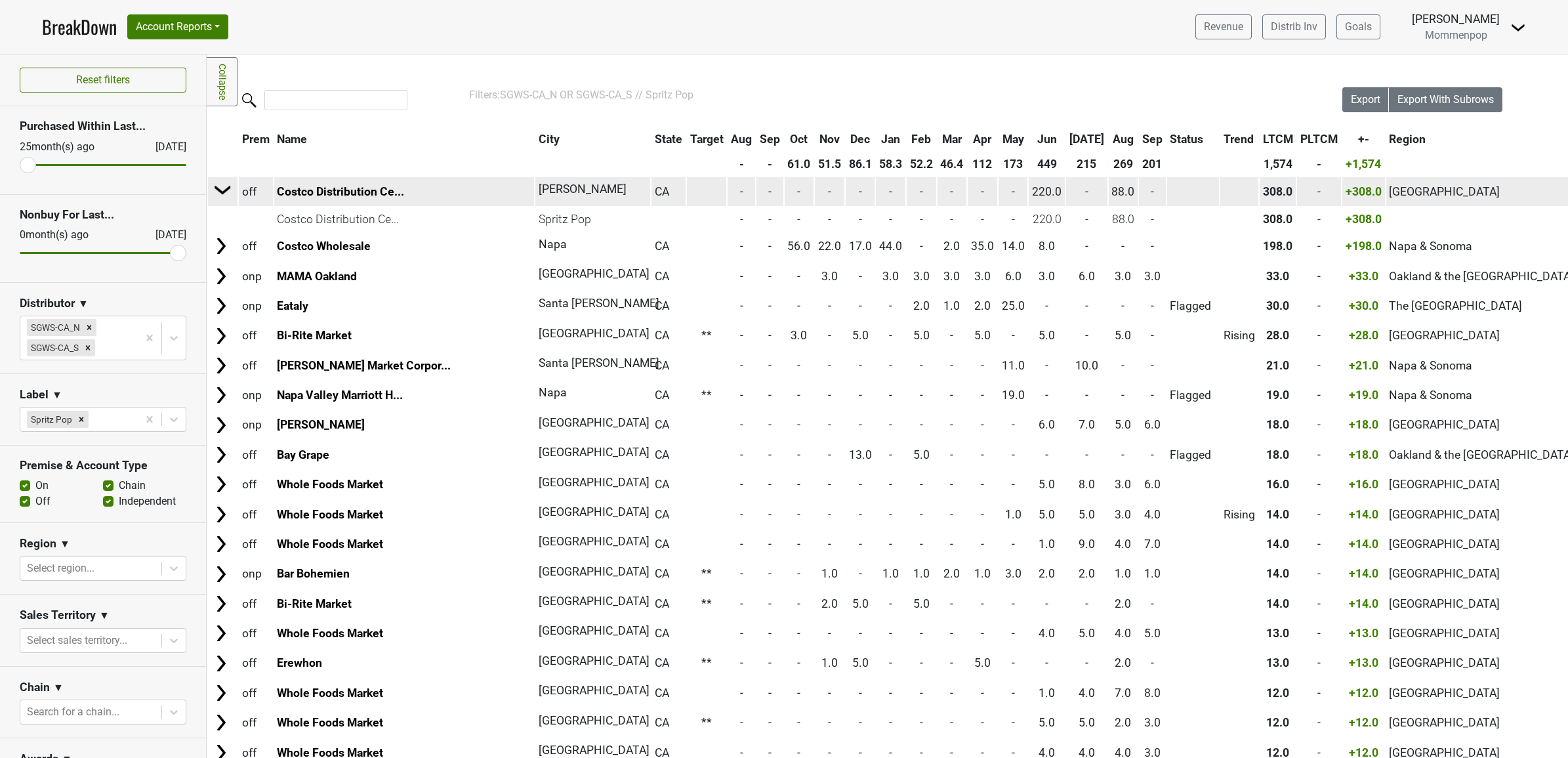
click at [220, 189] on img at bounding box center [223, 189] width 20 height 20
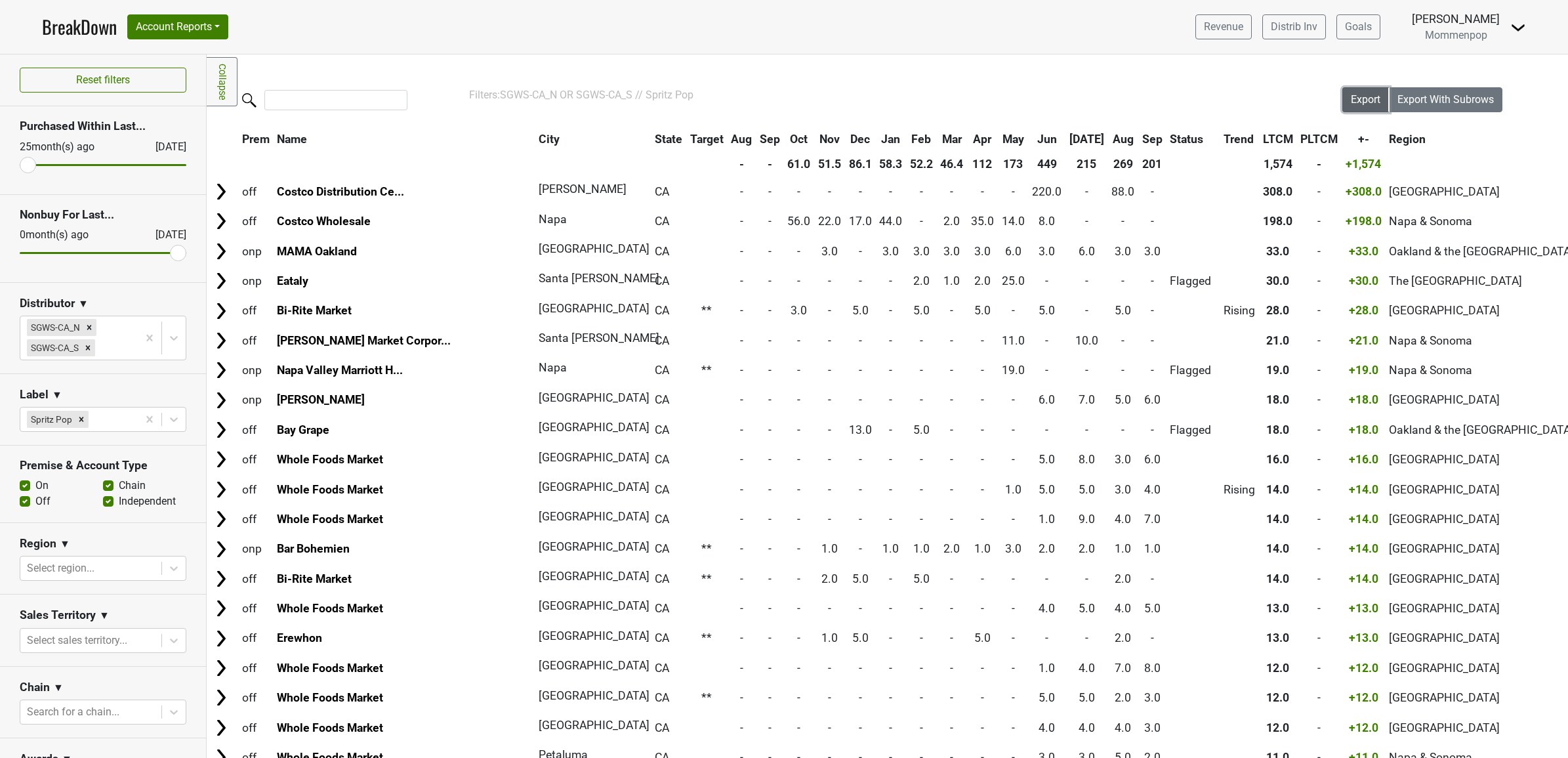
click at [1360, 104] on span "Export" at bounding box center [1365, 99] width 30 height 13
